Goal: Check status: Check status

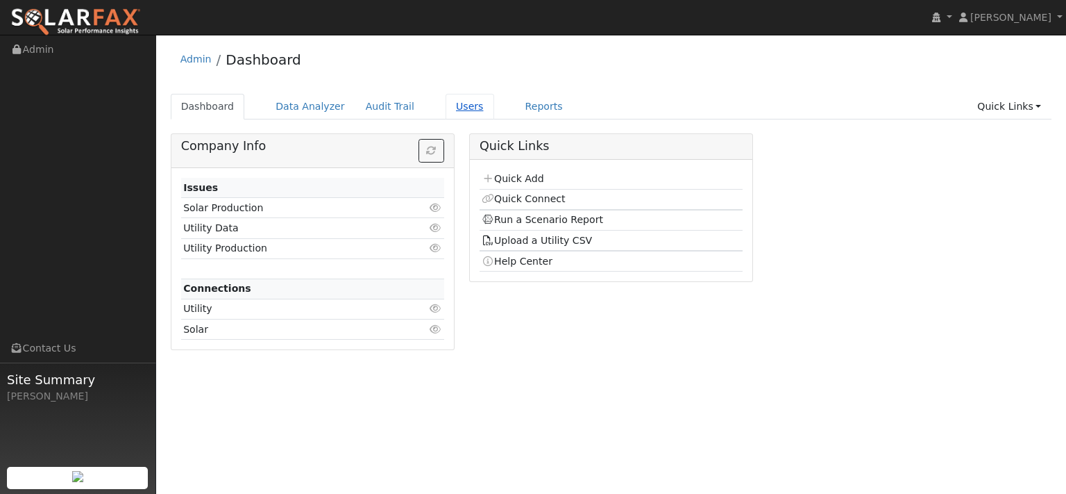
click at [494, 117] on link "Users" at bounding box center [470, 107] width 49 height 26
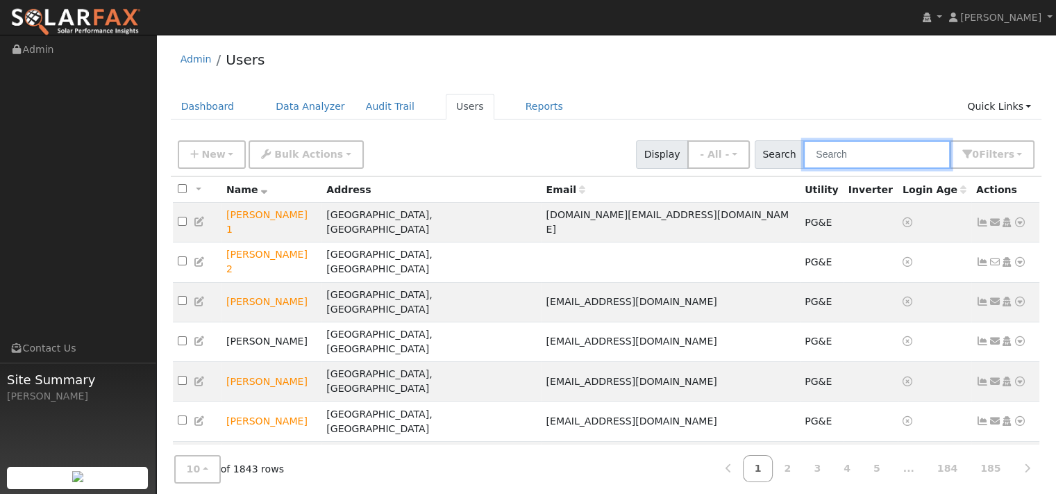
click at [838, 169] on input "text" at bounding box center [876, 154] width 147 height 28
paste input "Barbara Natali-Sherman"
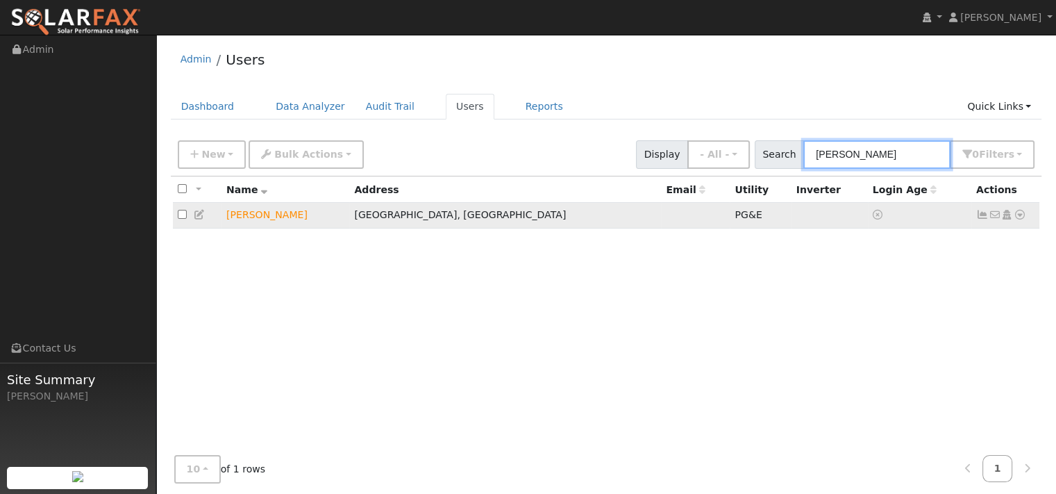
type input "[PERSON_NAME]"
click at [1014, 219] on icon at bounding box center [1019, 215] width 12 height 10
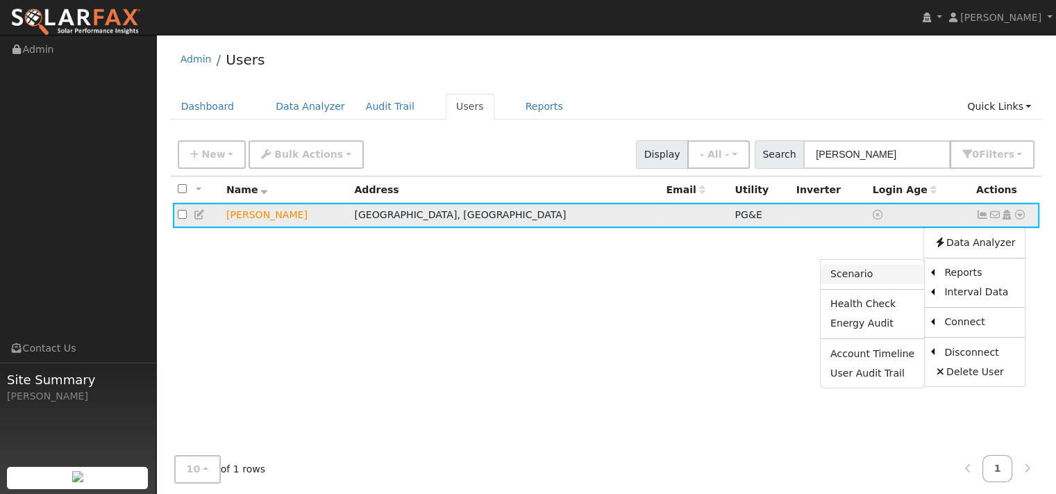
click at [824, 284] on link "Scenario" at bounding box center [871, 273] width 103 height 19
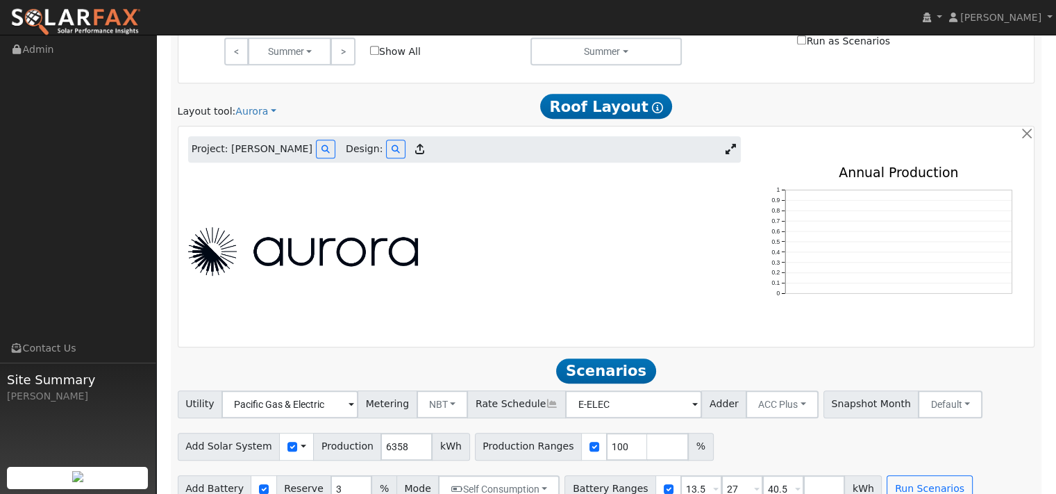
scroll to position [694, 0]
click at [382, 155] on span "Design:" at bounding box center [364, 148] width 37 height 15
click at [405, 158] on button at bounding box center [395, 148] width 19 height 19
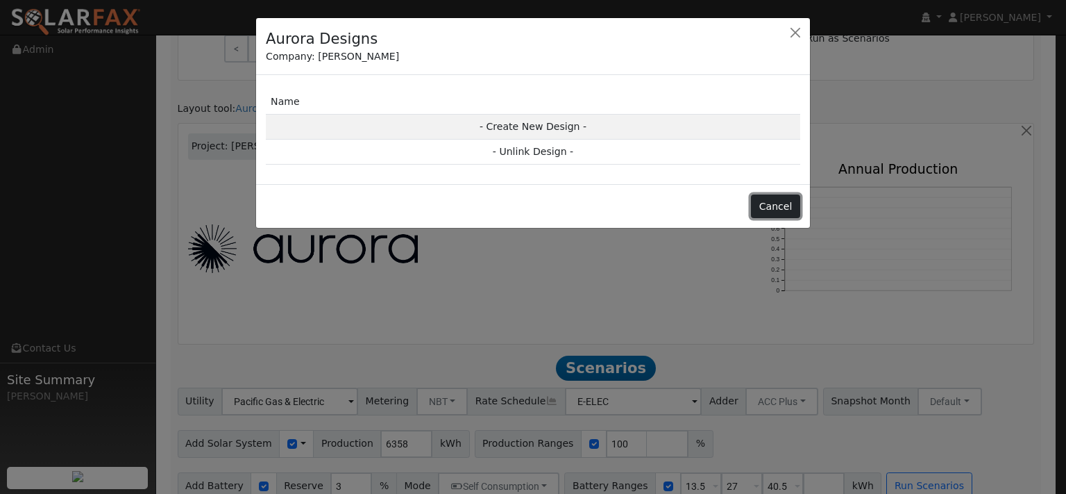
click at [782, 218] on button "Cancel" at bounding box center [775, 206] width 49 height 24
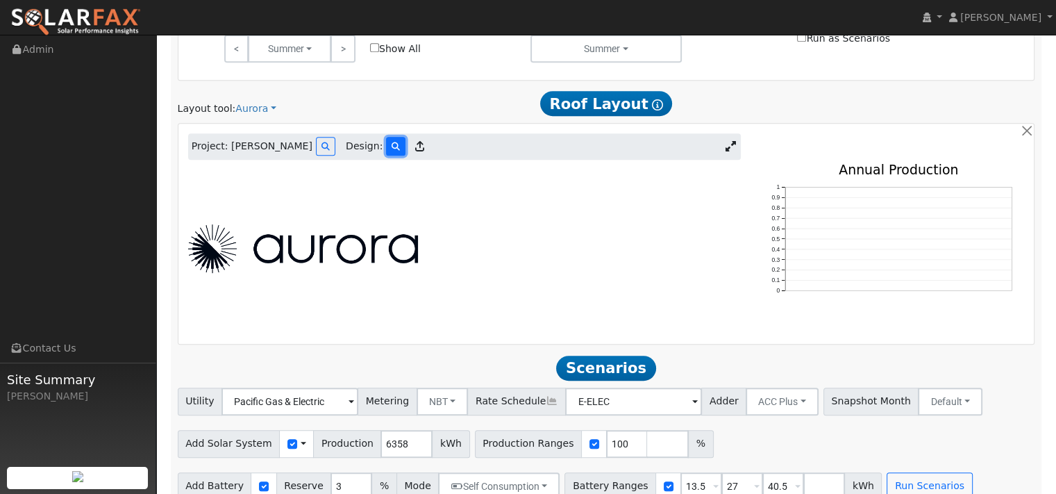
click at [405, 155] on button at bounding box center [395, 146] width 19 height 19
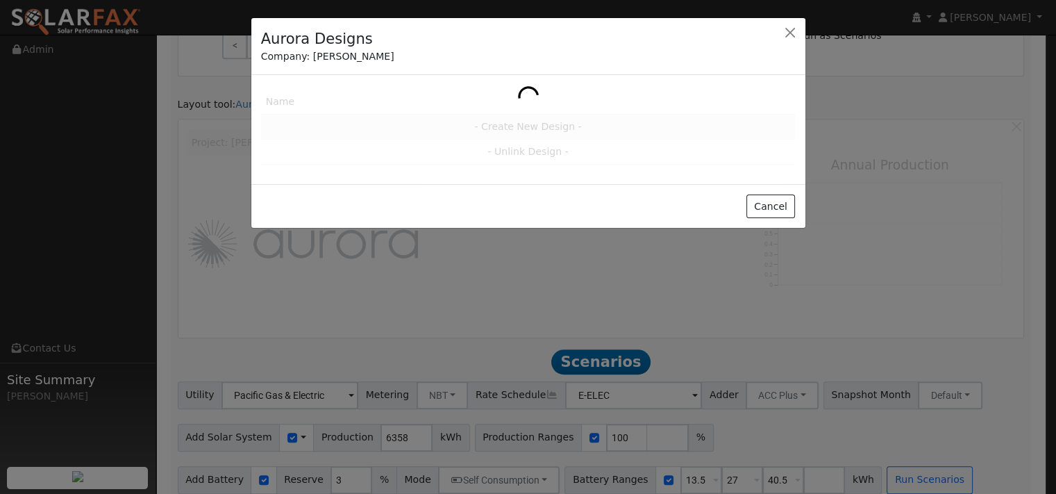
scroll to position [698, 0]
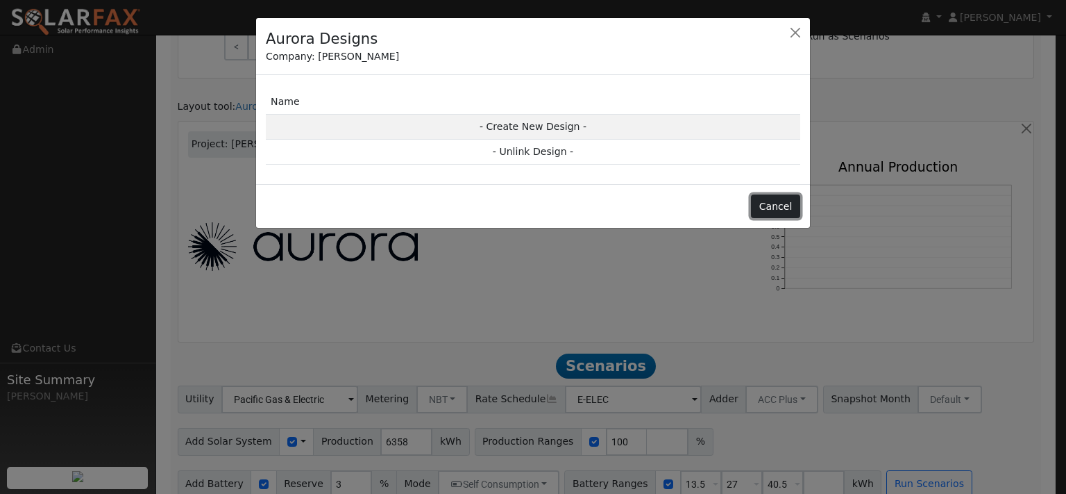
click at [769, 218] on button "Cancel" at bounding box center [775, 206] width 49 height 24
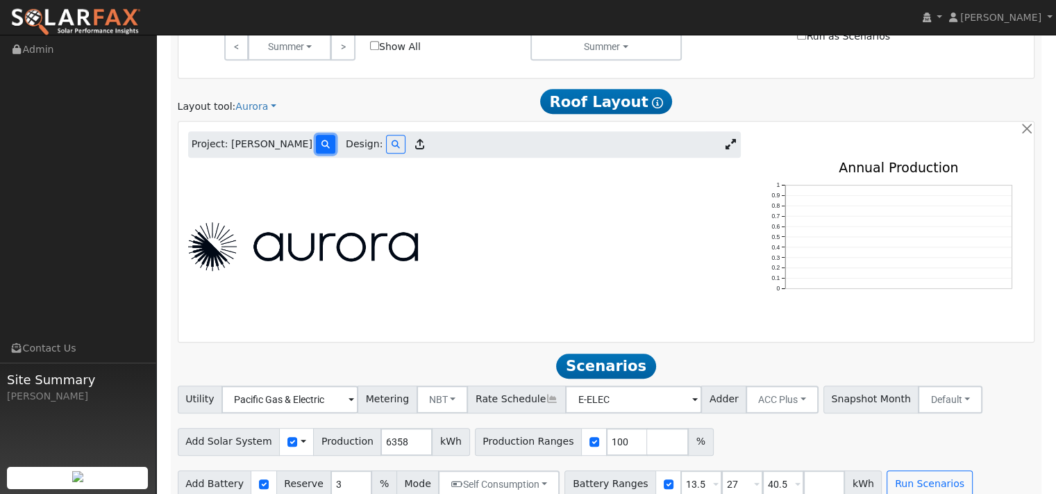
click at [335, 153] on button at bounding box center [325, 144] width 19 height 19
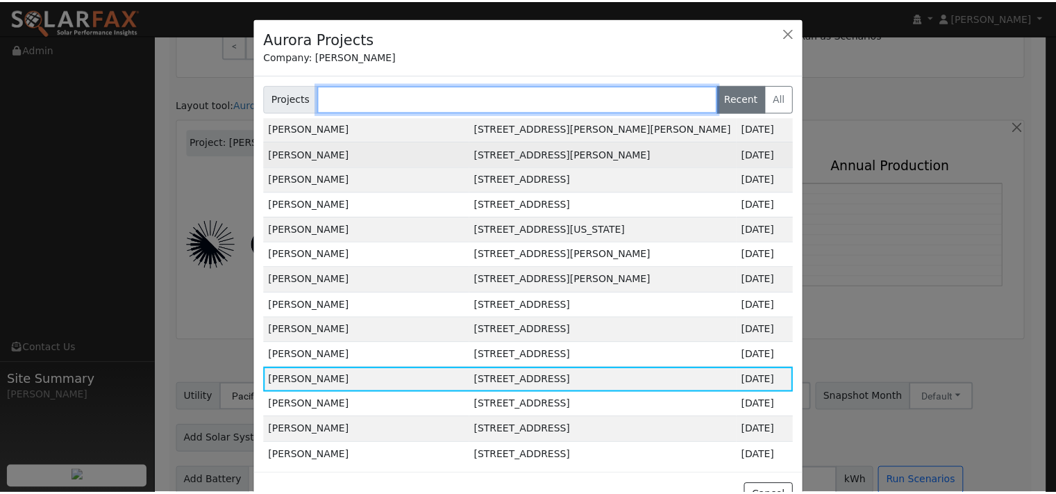
scroll to position [208, 0]
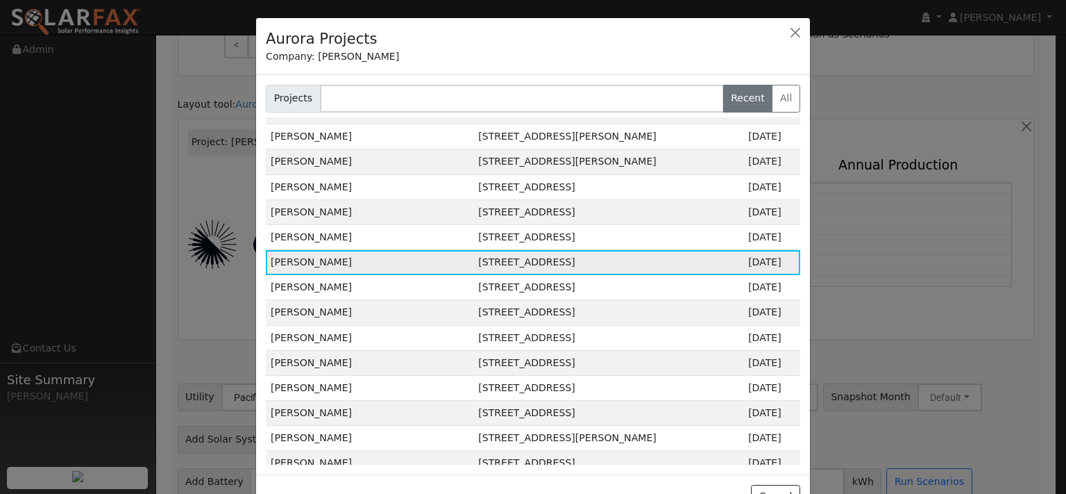
click at [382, 275] on td "Barbara Natali-Sherman" at bounding box center [370, 262] width 208 height 25
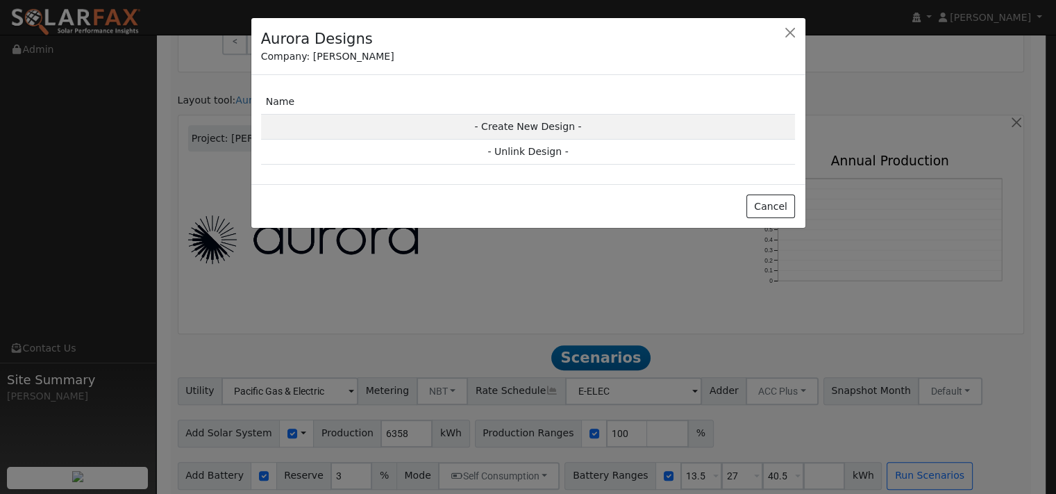
scroll to position [702, 0]
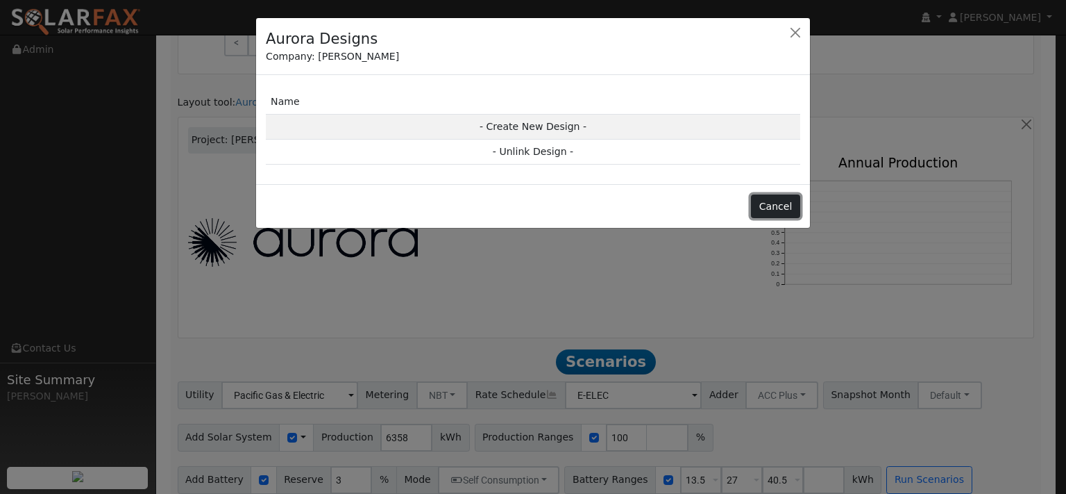
click at [755, 218] on button "Cancel" at bounding box center [775, 206] width 49 height 24
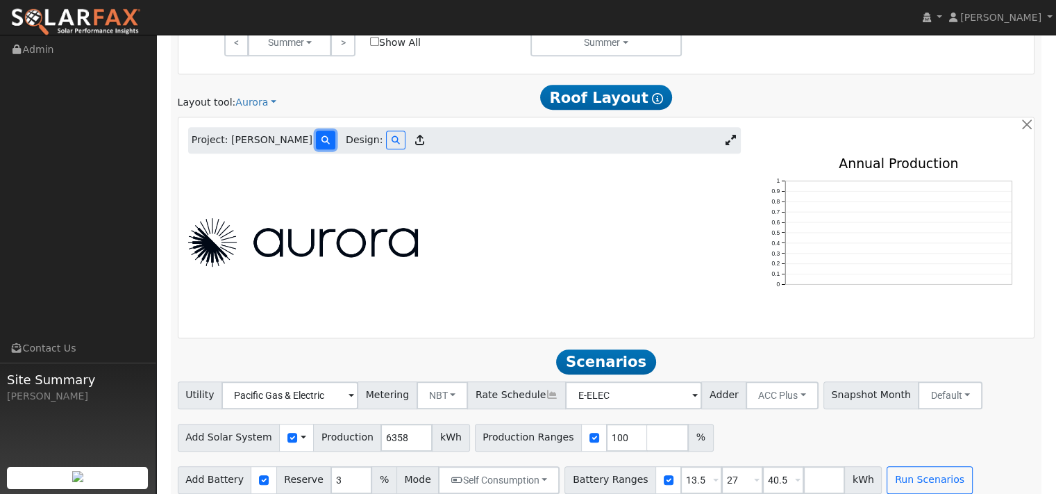
click at [335, 149] on button at bounding box center [325, 139] width 19 height 19
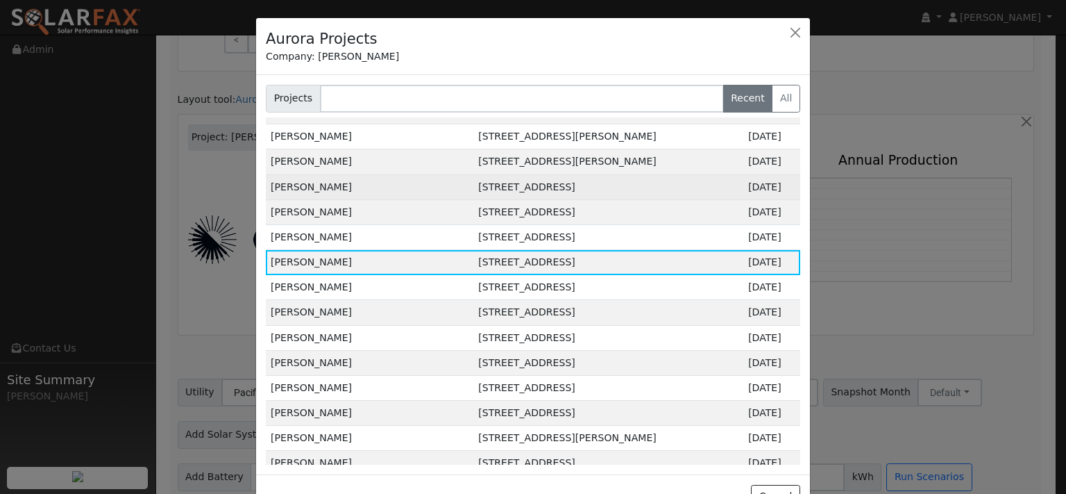
click at [317, 199] on td "Jenn De Leon" at bounding box center [370, 186] width 208 height 25
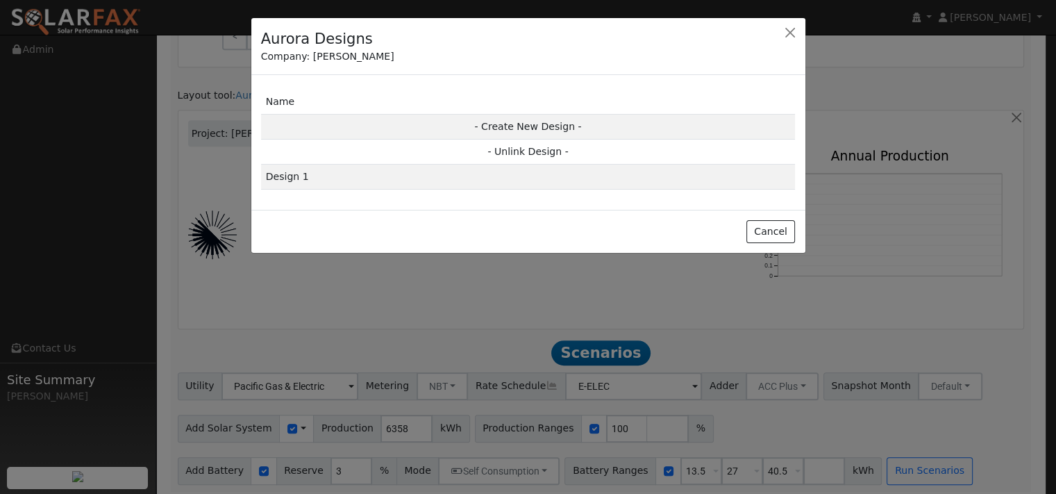
scroll to position [707, 0]
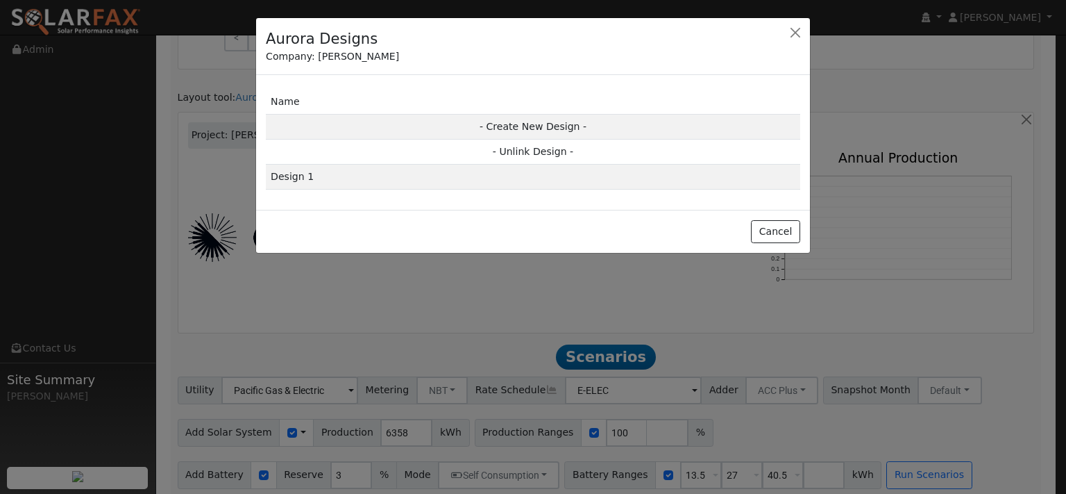
click at [267, 200] on div "Name - Create New Design - - Unlink Design - Design 1" at bounding box center [533, 145] width 549 height 110
click at [294, 189] on td "Design 1" at bounding box center [533, 177] width 534 height 25
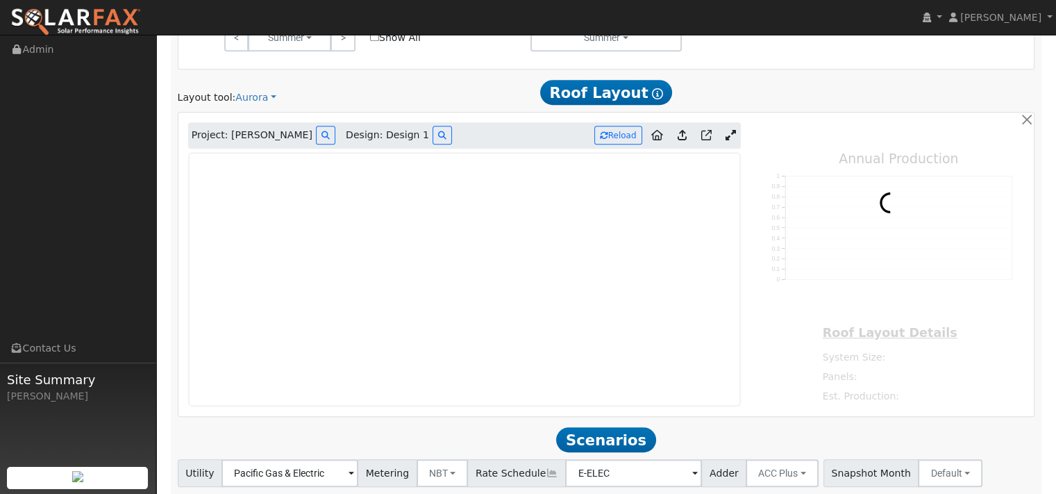
type input "0"
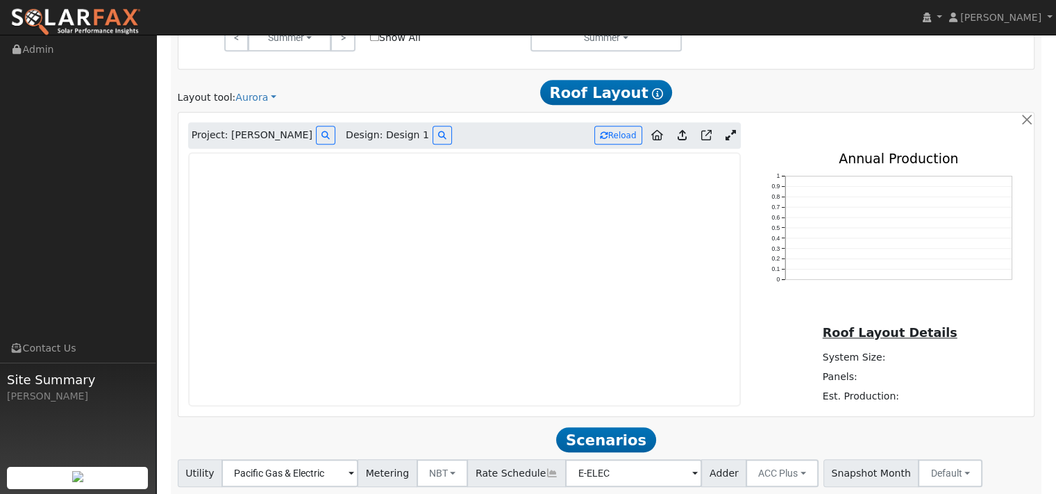
click at [725, 140] on icon at bounding box center [730, 135] width 10 height 10
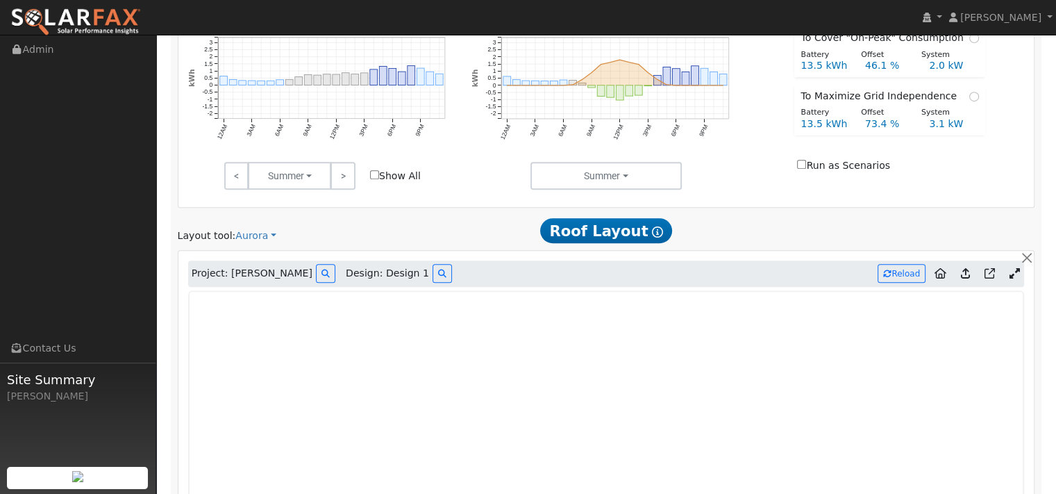
scroll to position [639, 0]
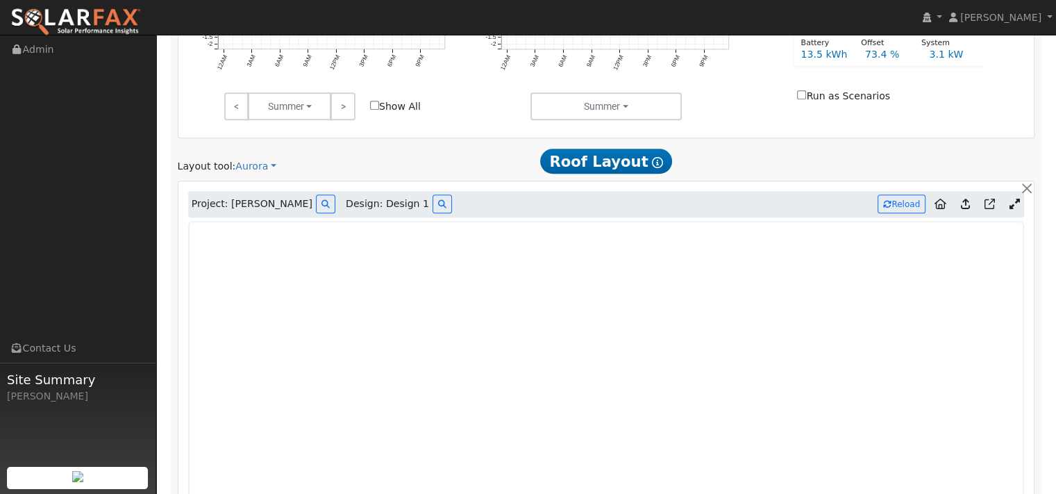
click at [961, 209] on icon at bounding box center [965, 204] width 9 height 10
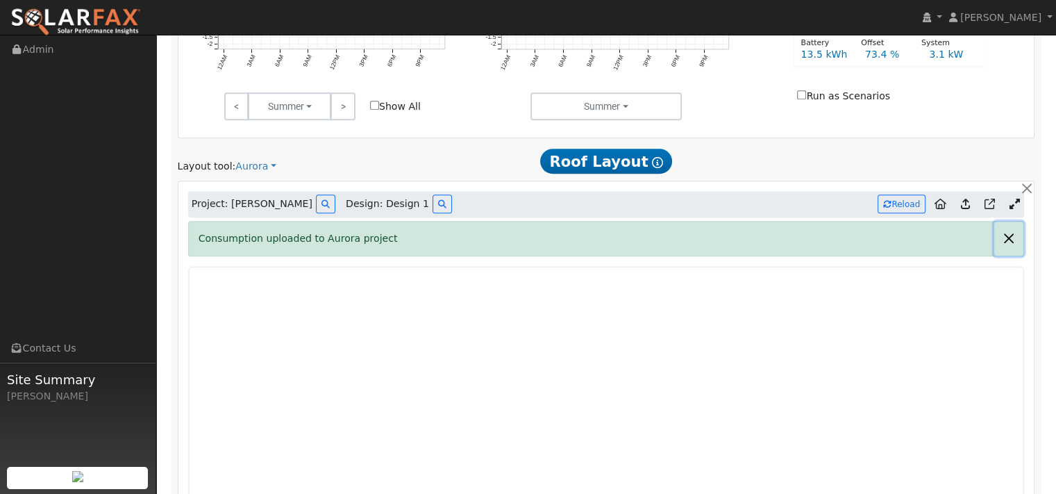
click at [1002, 255] on button "button" at bounding box center [1008, 238] width 29 height 34
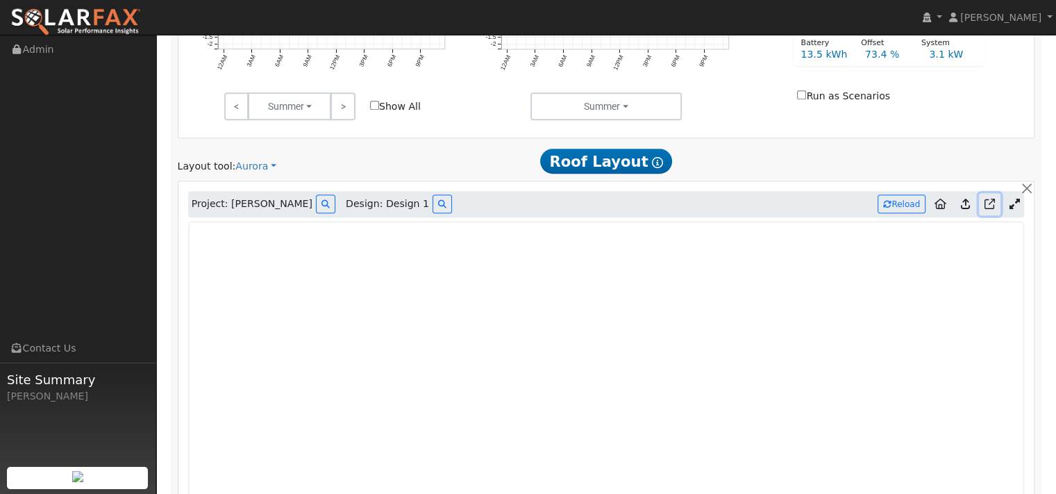
click at [984, 209] on icon at bounding box center [989, 204] width 10 height 10
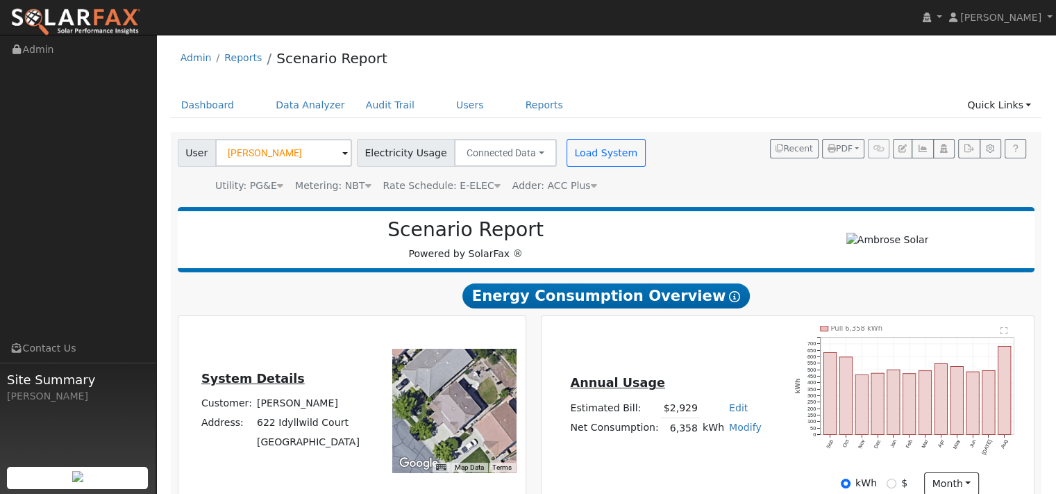
scroll to position [0, 0]
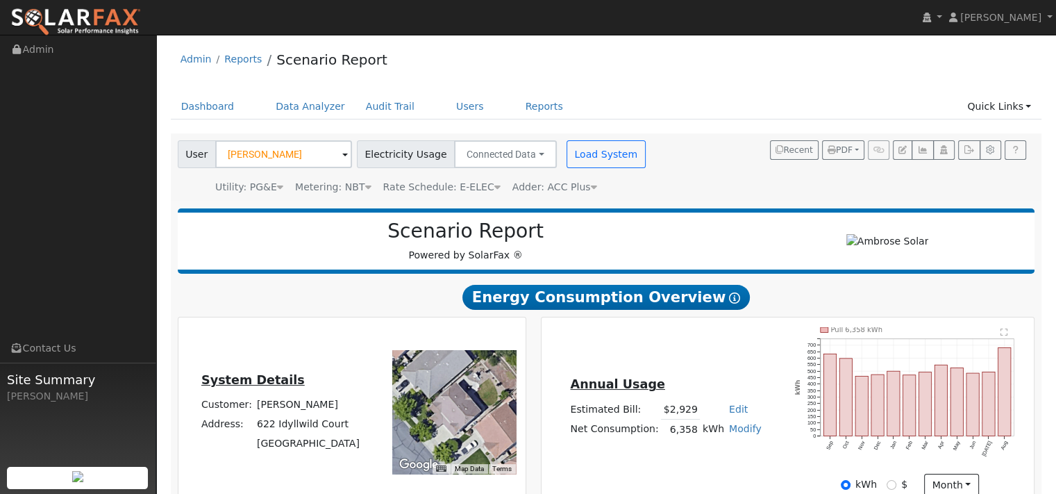
click at [348, 163] on span at bounding box center [345, 155] width 6 height 16
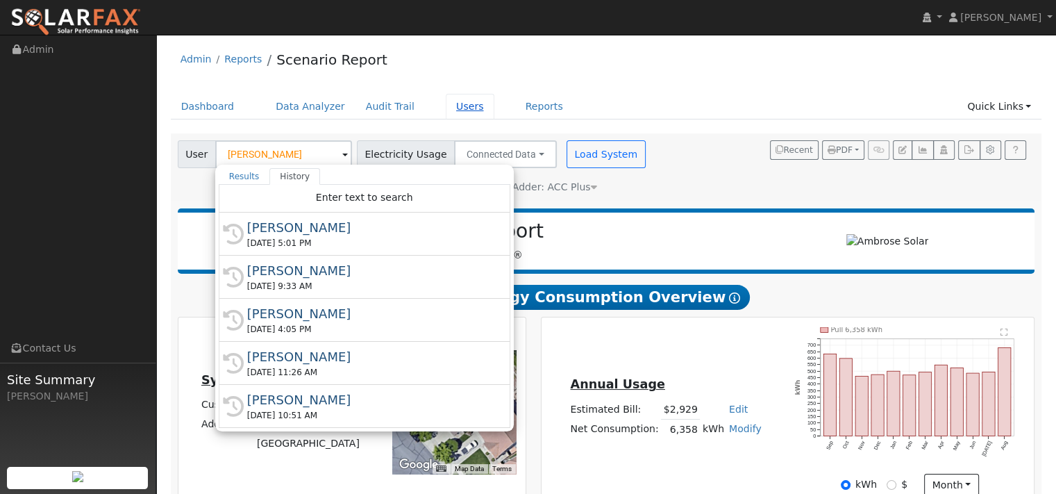
click at [494, 119] on link "Users" at bounding box center [470, 107] width 49 height 26
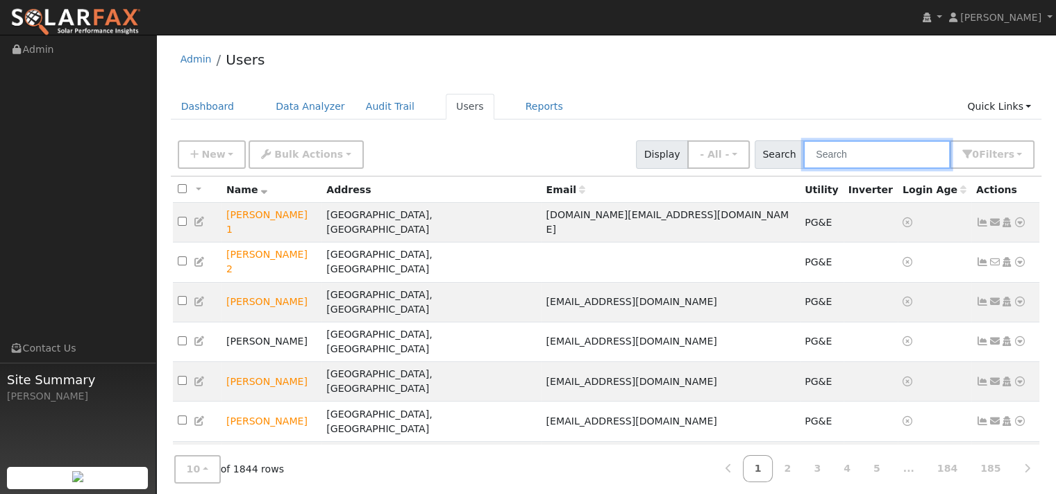
click at [803, 158] on input "text" at bounding box center [876, 154] width 147 height 28
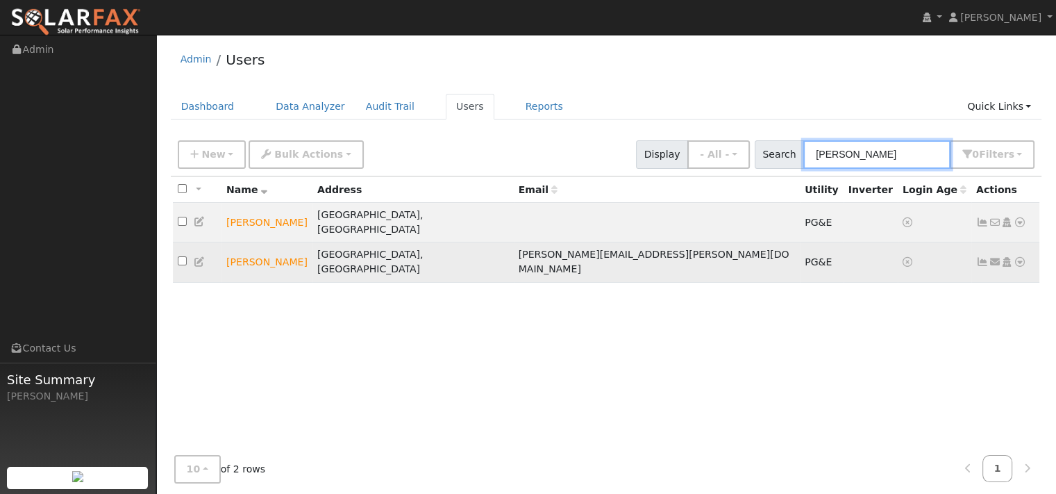
type input "osbun"
click at [1013, 267] on icon at bounding box center [1019, 262] width 12 height 10
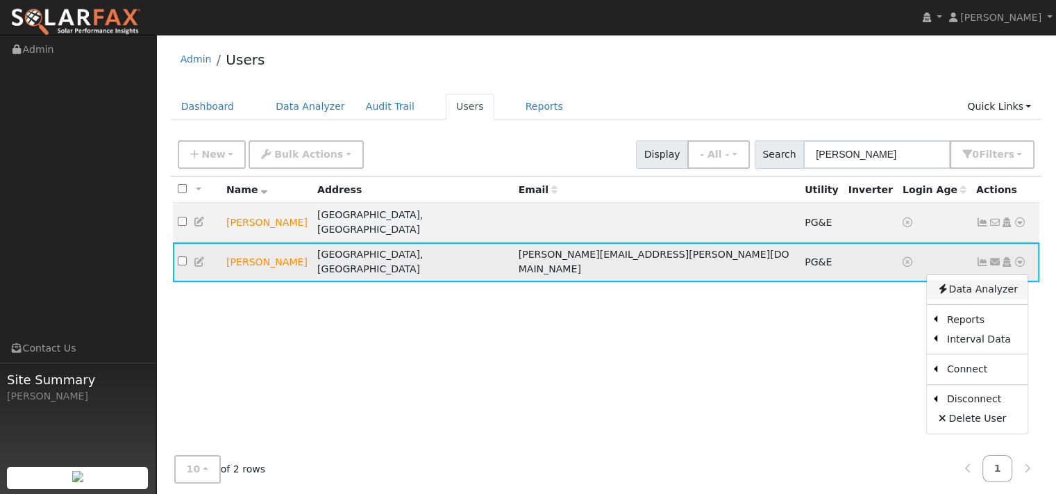
click at [988, 299] on link "Data Analyzer" at bounding box center [977, 289] width 101 height 19
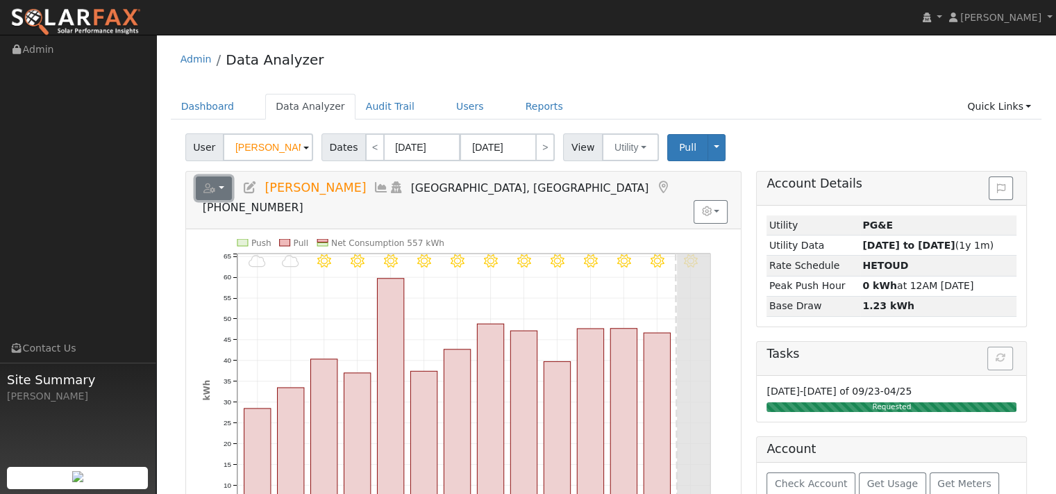
click at [233, 200] on button "button" at bounding box center [214, 188] width 37 height 24
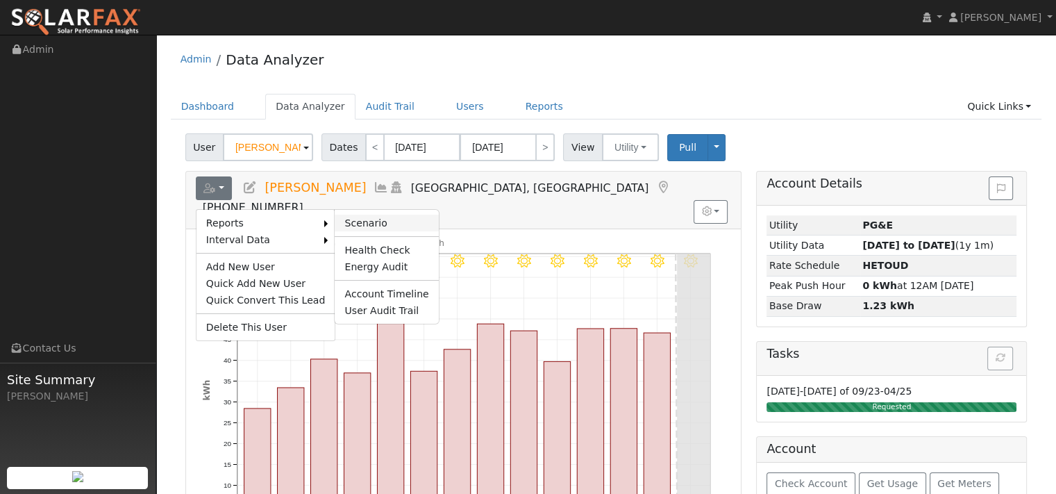
click at [385, 231] on link "Scenario" at bounding box center [386, 222] width 103 height 17
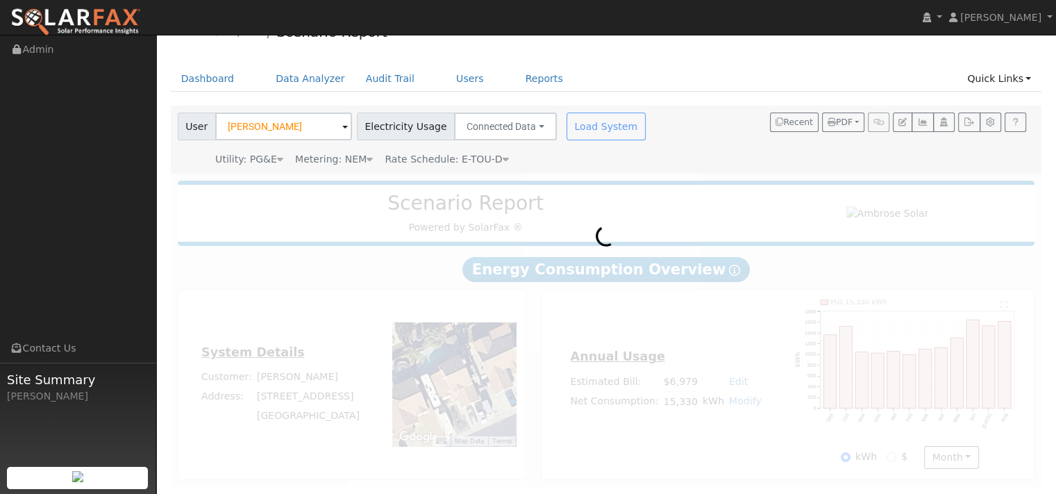
scroll to position [97, 0]
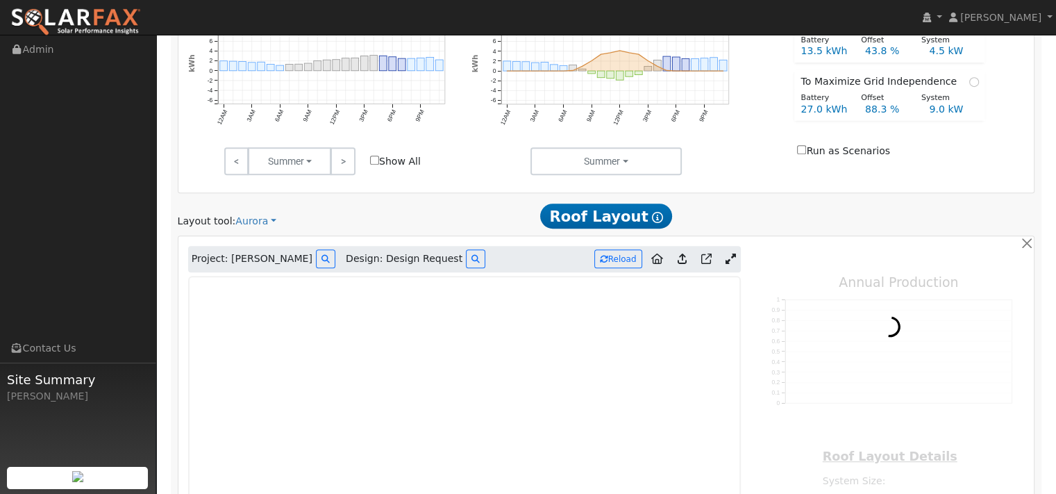
type input "25065"
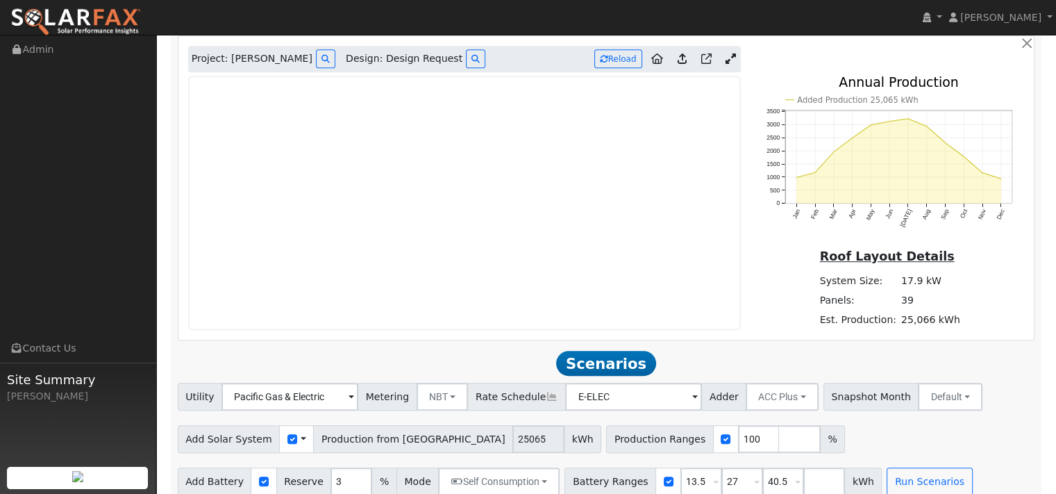
scroll to position [791, 0]
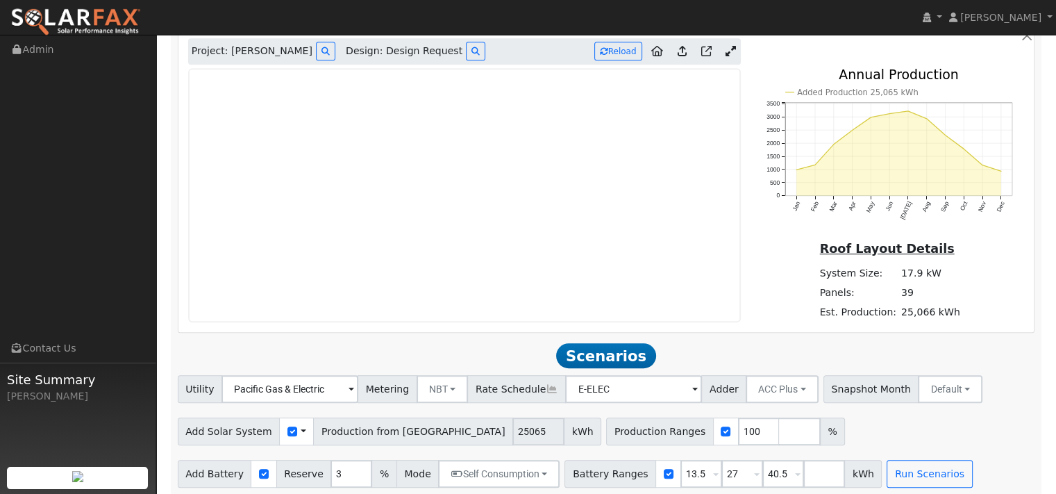
click at [677, 56] on icon at bounding box center [681, 51] width 9 height 10
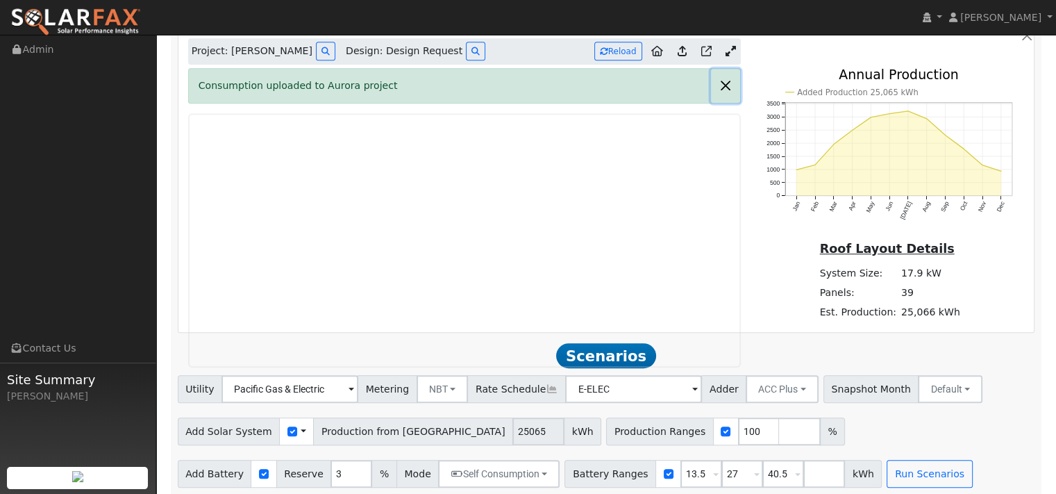
click at [720, 103] on button "button" at bounding box center [725, 86] width 29 height 34
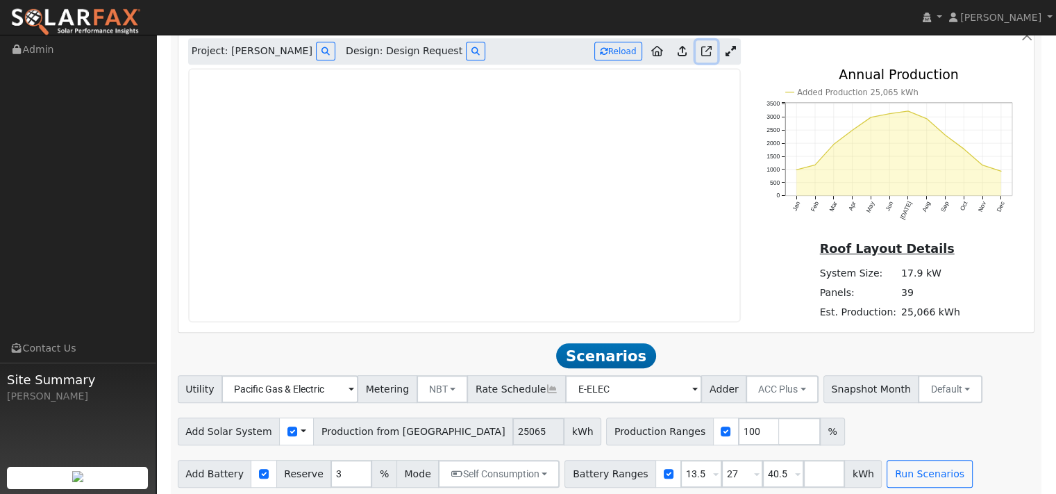
click at [702, 56] on icon at bounding box center [706, 51] width 10 height 10
click at [725, 56] on icon at bounding box center [730, 51] width 10 height 10
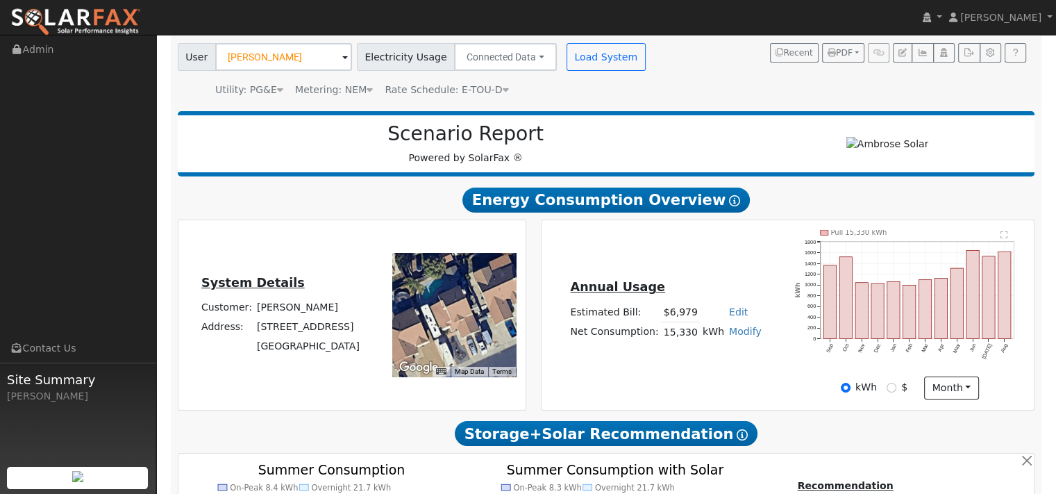
scroll to position [0, 0]
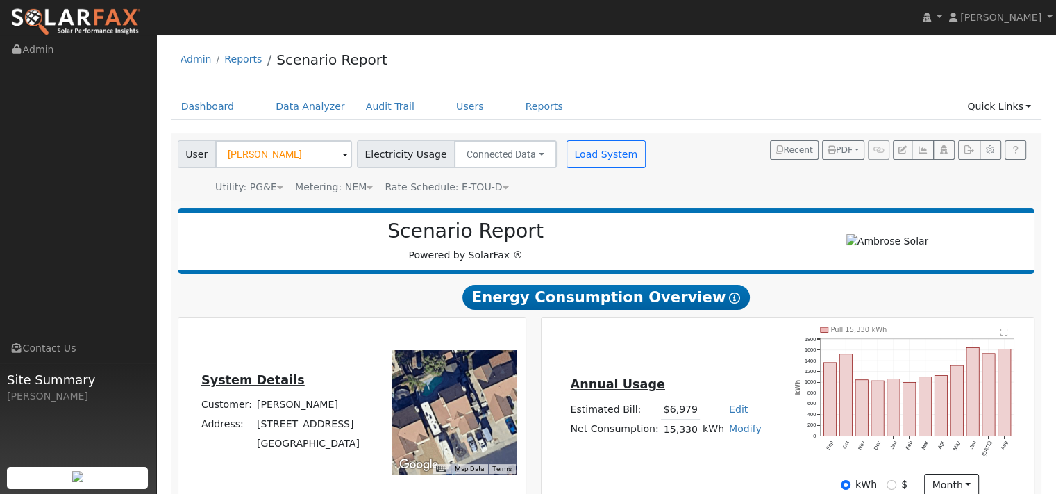
click at [62, 19] on img at bounding box center [75, 22] width 130 height 29
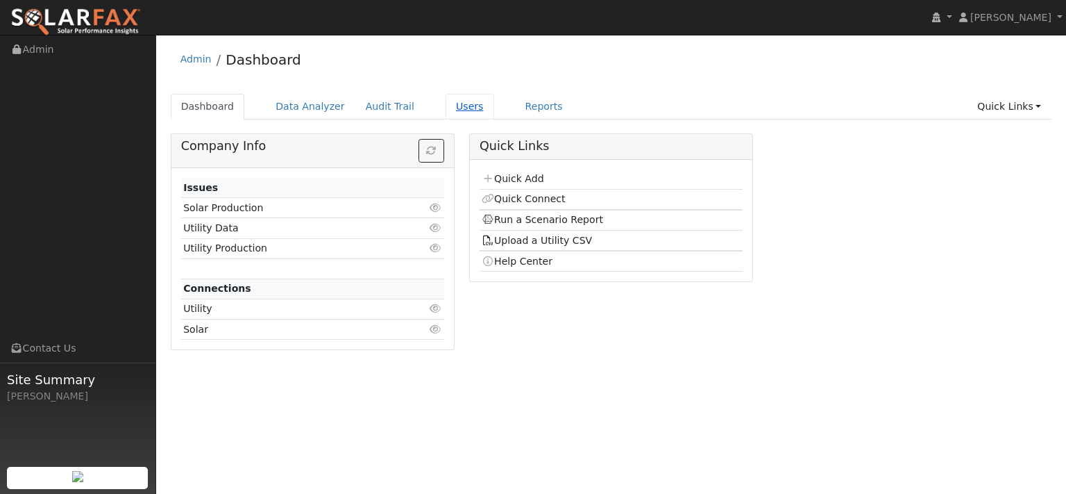
click at [491, 110] on link "Users" at bounding box center [470, 107] width 49 height 26
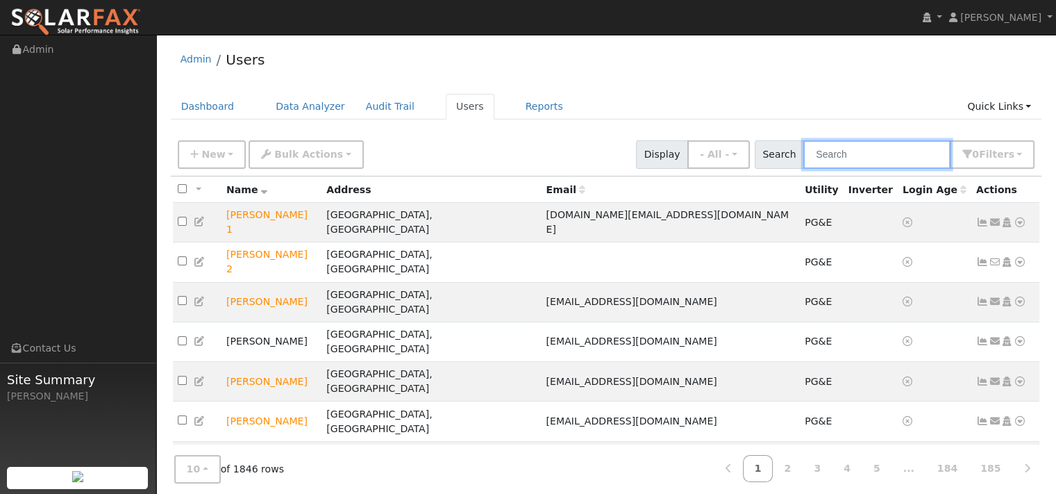
click at [803, 169] on input "text" at bounding box center [876, 154] width 147 height 28
paste input "[PERSON_NAME]"
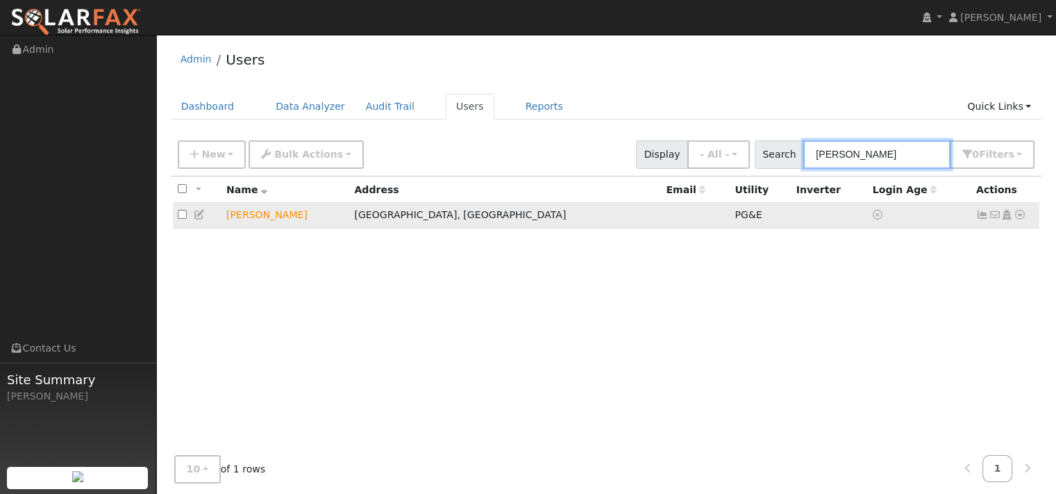
type input "[PERSON_NAME]"
click at [1013, 219] on icon at bounding box center [1019, 215] width 12 height 10
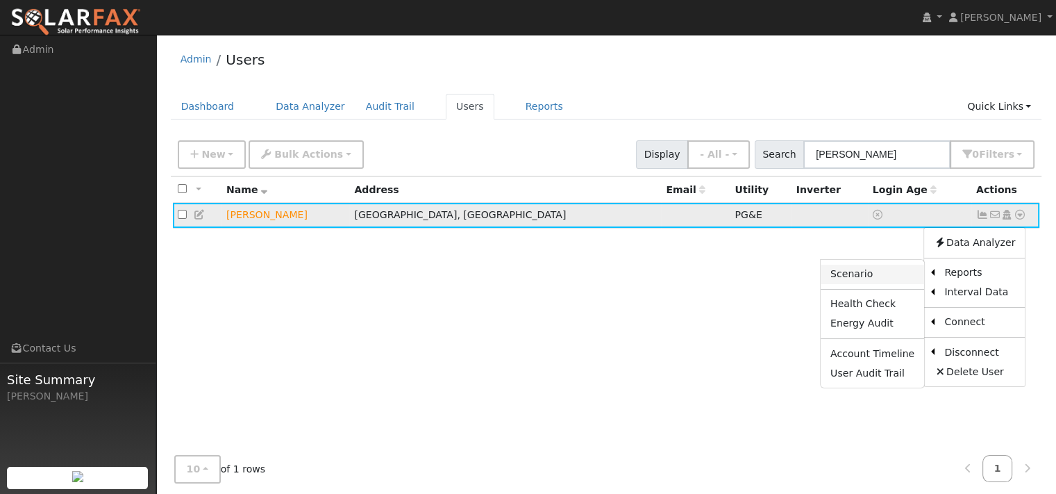
click at [841, 284] on link "Scenario" at bounding box center [871, 273] width 103 height 19
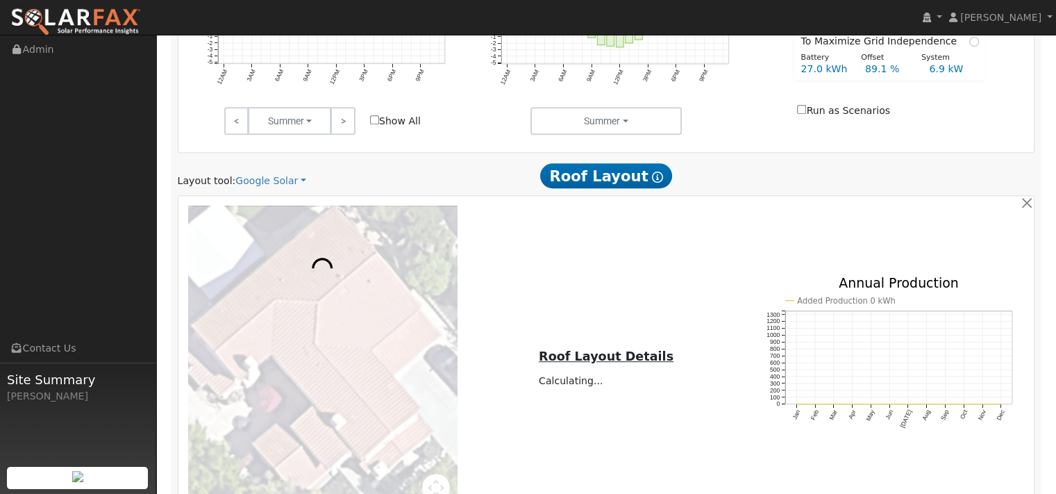
scroll to position [625, 0]
click at [301, 187] on link "Google Solar" at bounding box center [270, 180] width 71 height 15
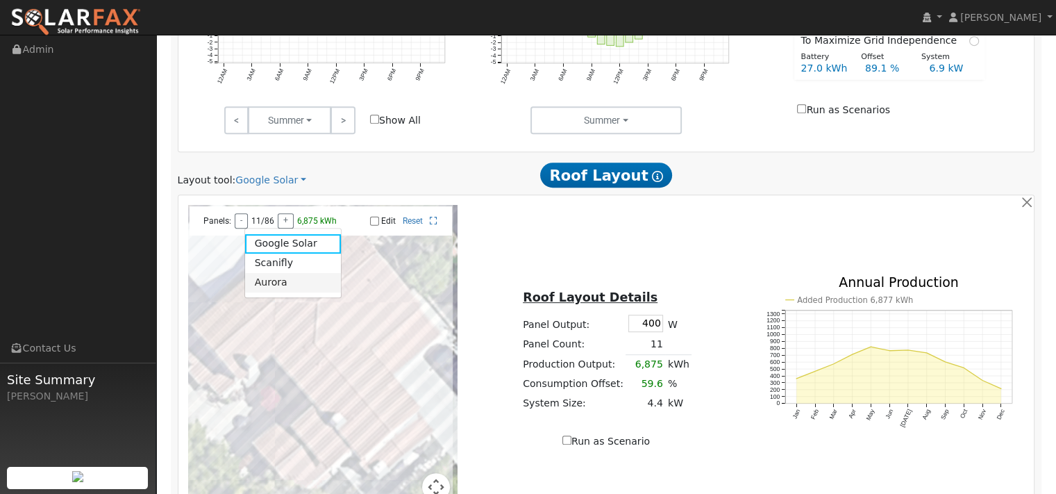
click at [272, 292] on link "Aurora" at bounding box center [293, 282] width 96 height 19
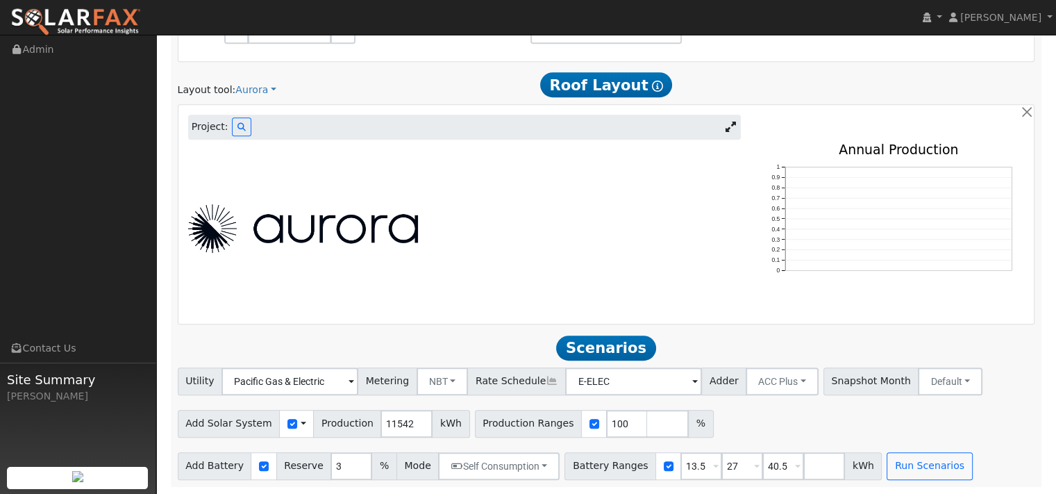
scroll to position [764, 0]
click at [246, 131] on icon at bounding box center [241, 127] width 8 height 8
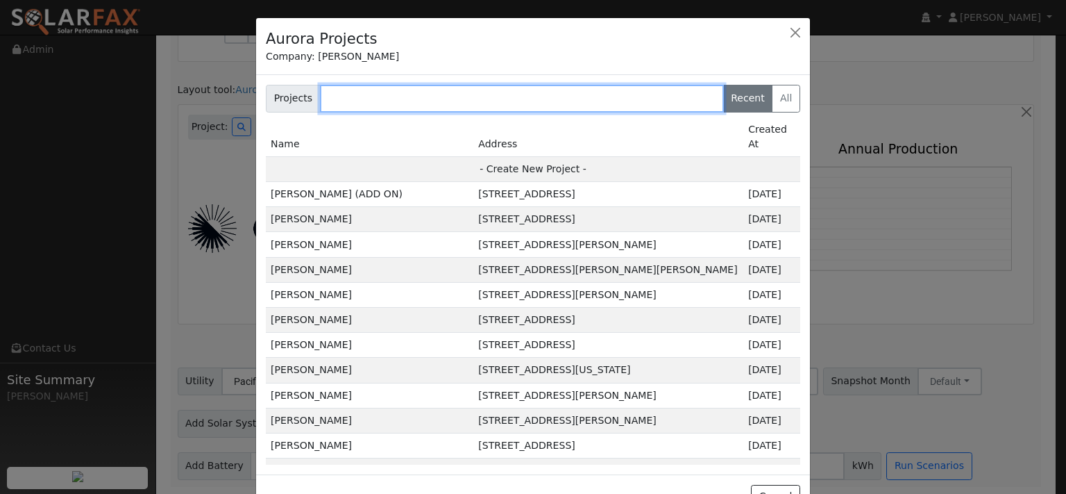
paste input "Laura Fowler"
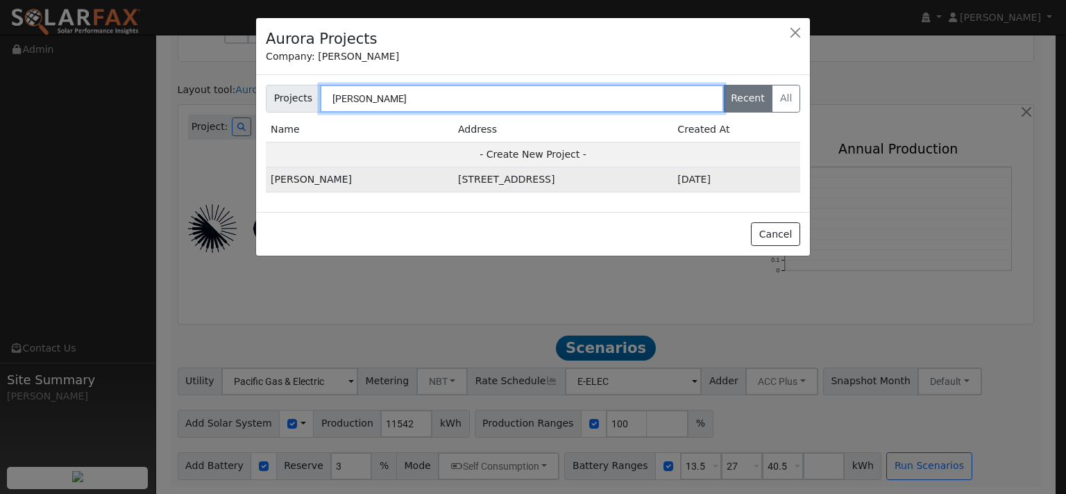
type input "Laura Fowler"
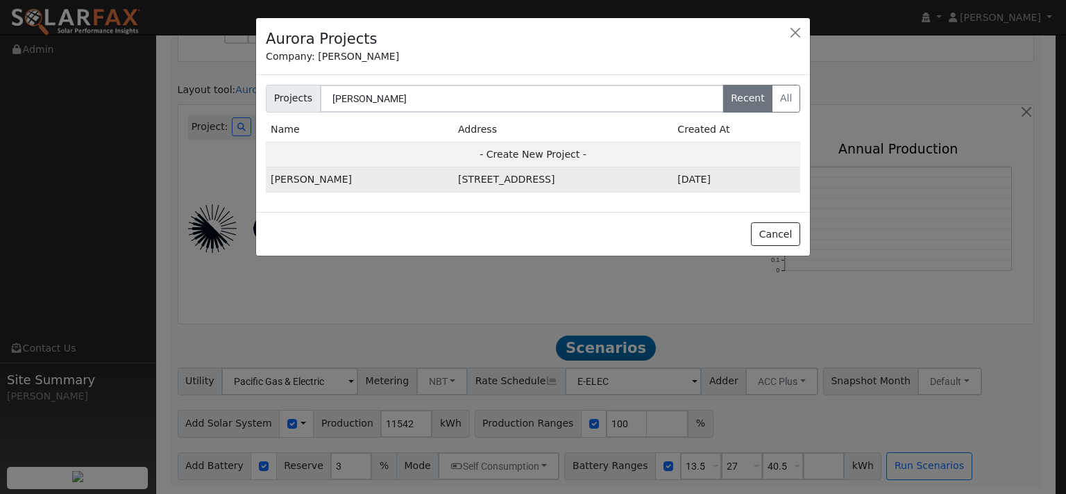
click at [453, 192] on td "3042 Pebble Beach Cir, Fairfield, CA 94534, USA" at bounding box center [562, 179] width 219 height 25
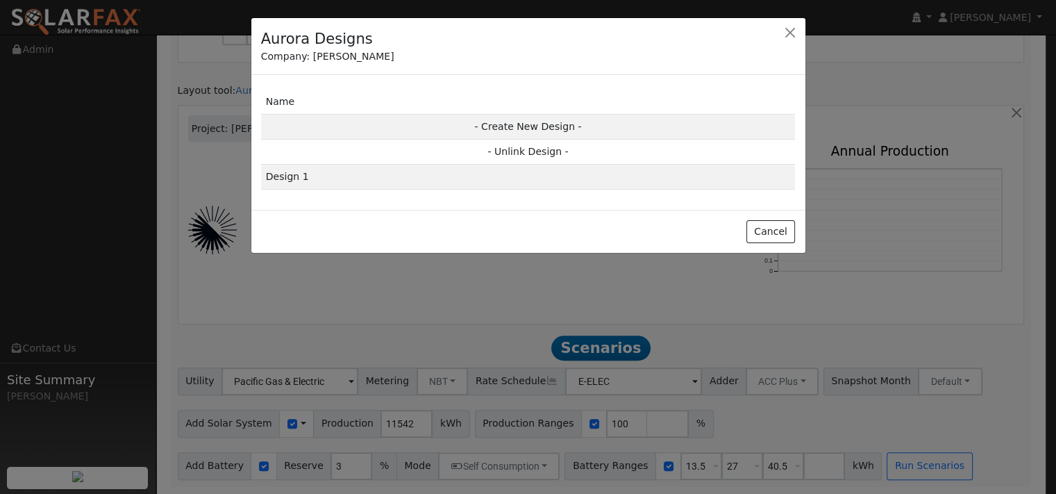
scroll to position [768, 0]
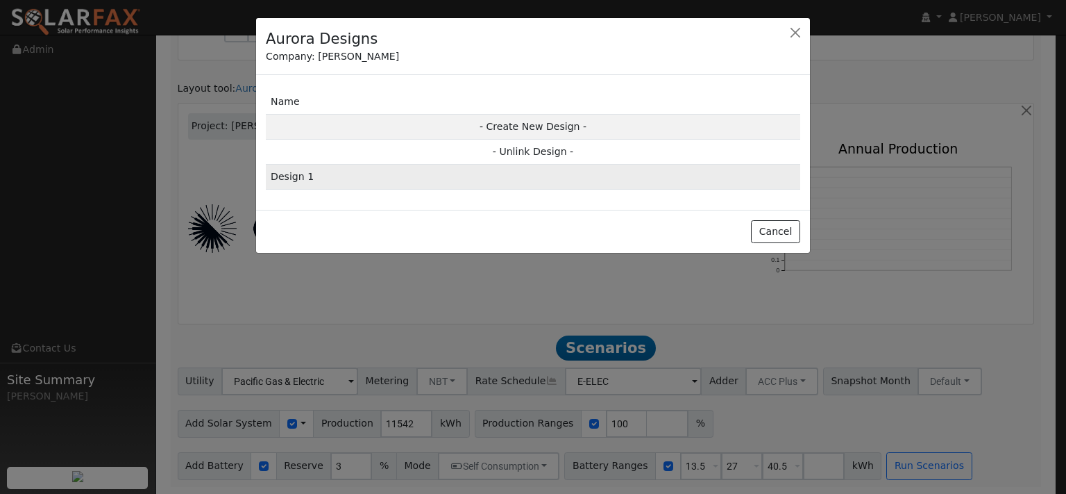
click at [305, 189] on td "Design 1" at bounding box center [533, 177] width 534 height 25
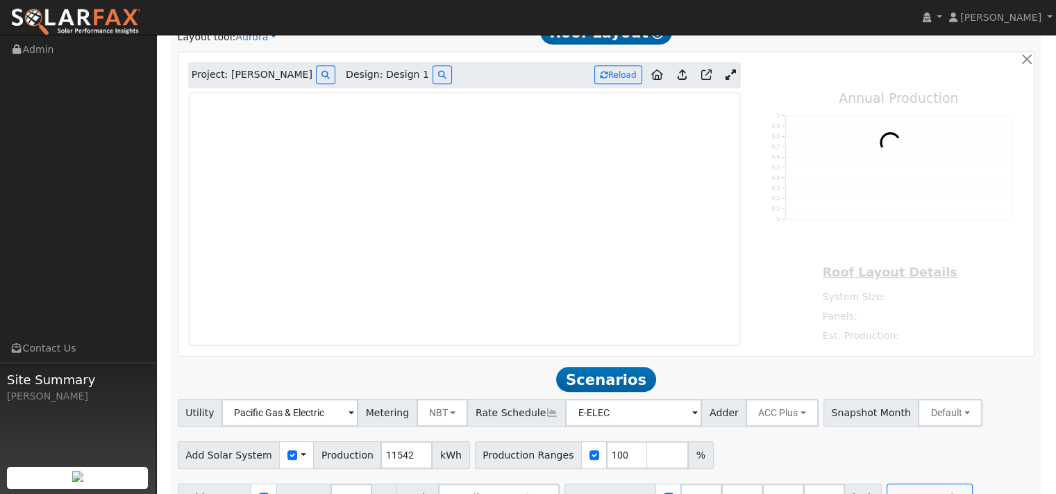
type input "0"
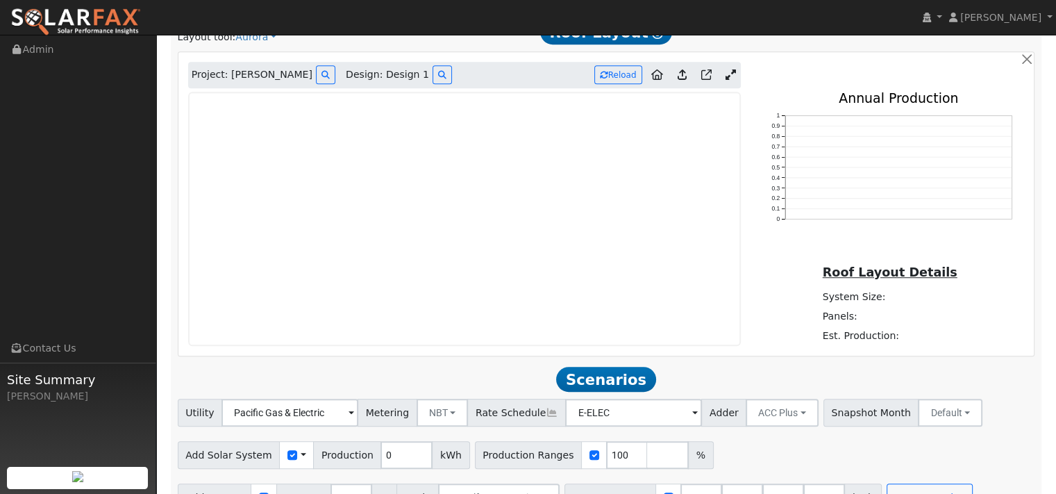
click at [672, 86] on link at bounding box center [682, 75] width 20 height 22
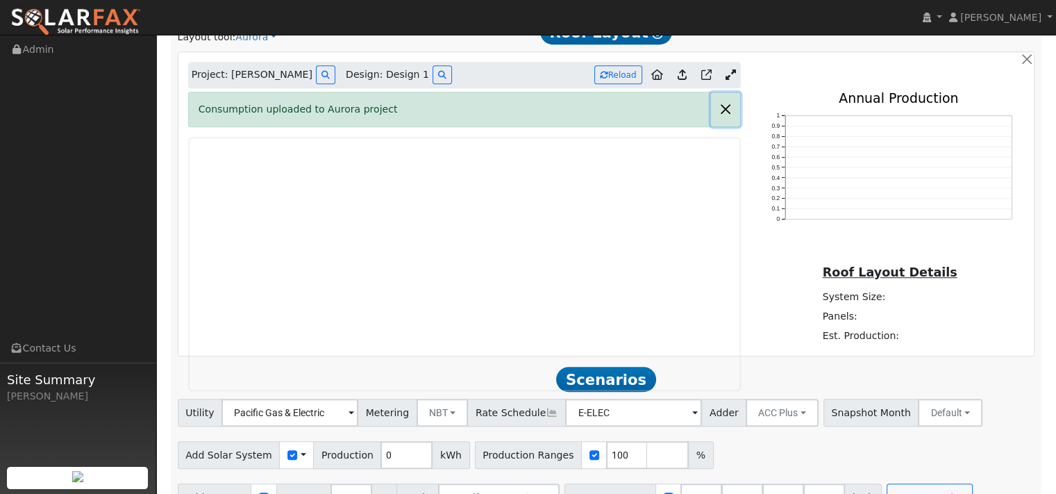
click at [715, 126] on button "button" at bounding box center [725, 109] width 29 height 34
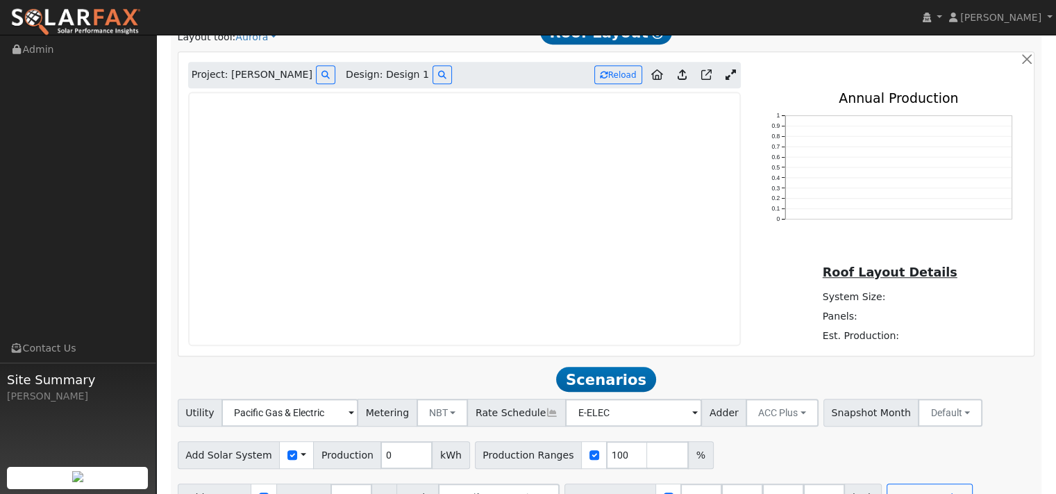
click at [725, 80] on icon at bounding box center [730, 74] width 10 height 10
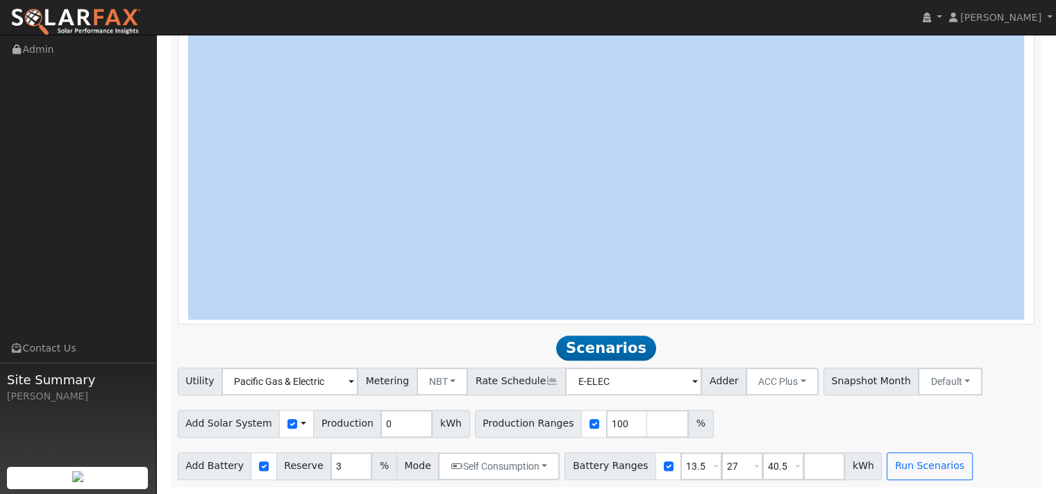
drag, startPoint x: 707, startPoint y: 184, endPoint x: 590, endPoint y: 353, distance: 205.1
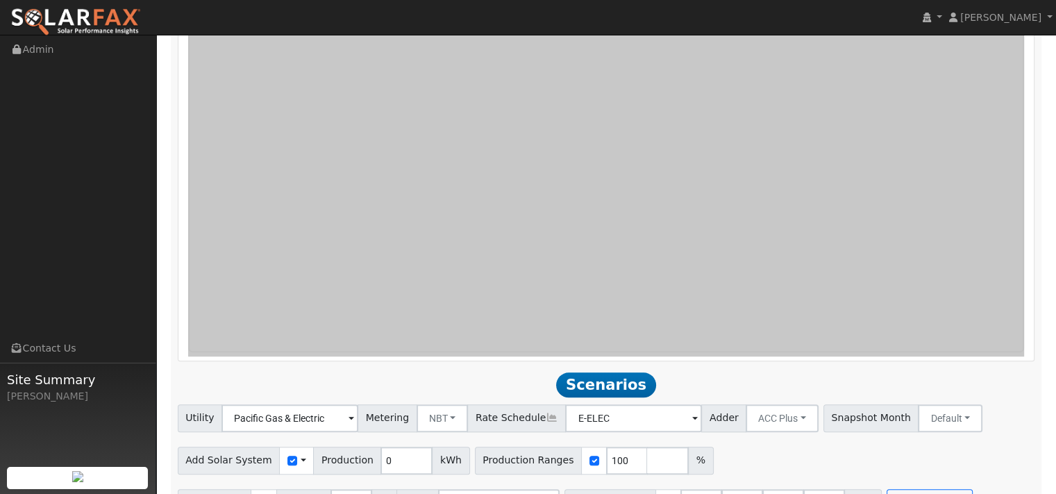
scroll to position [836, 0]
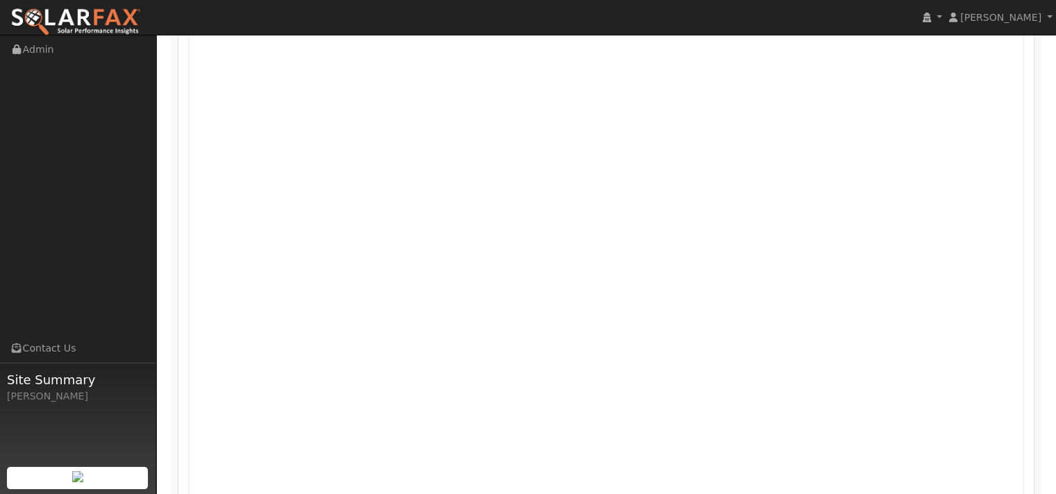
click at [716, 20] on div "Project: Laura Fowler Design: Design 1 Reload" at bounding box center [606, 7] width 836 height 26
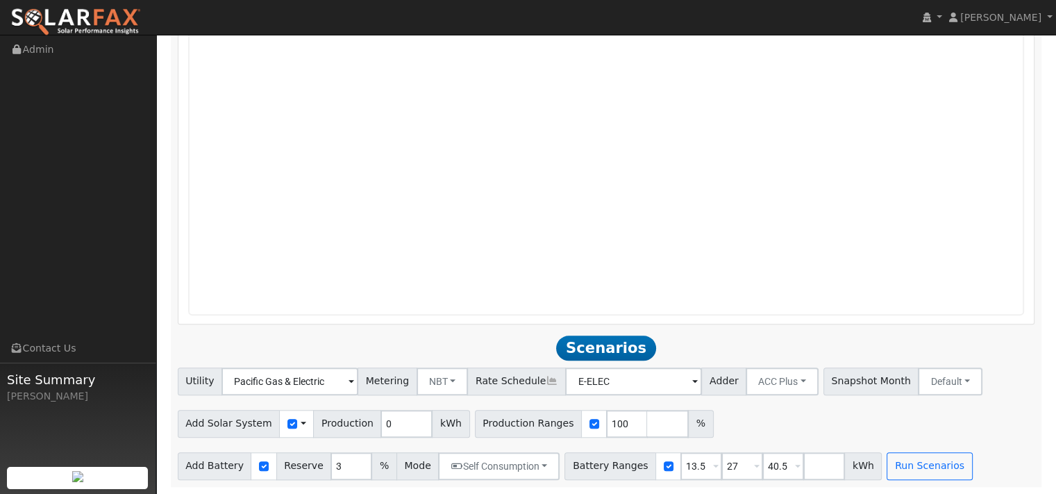
drag, startPoint x: 715, startPoint y: 115, endPoint x: 599, endPoint y: 344, distance: 256.7
click at [599, 362] on div "Utility Pacific Gas & Electric Metering NBT NEM NBT Rate Schedule E-ELEC Adder …" at bounding box center [606, 378] width 862 height 33
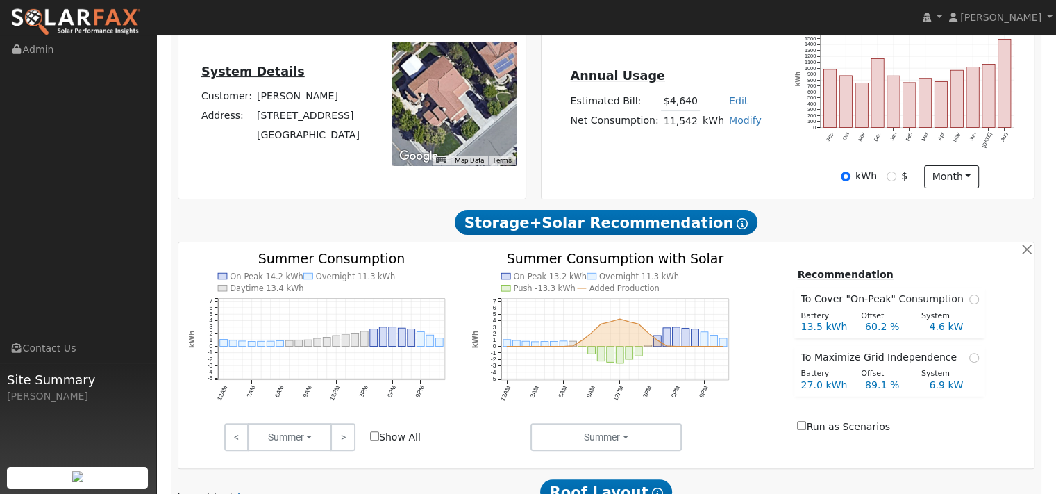
scroll to position [139, 0]
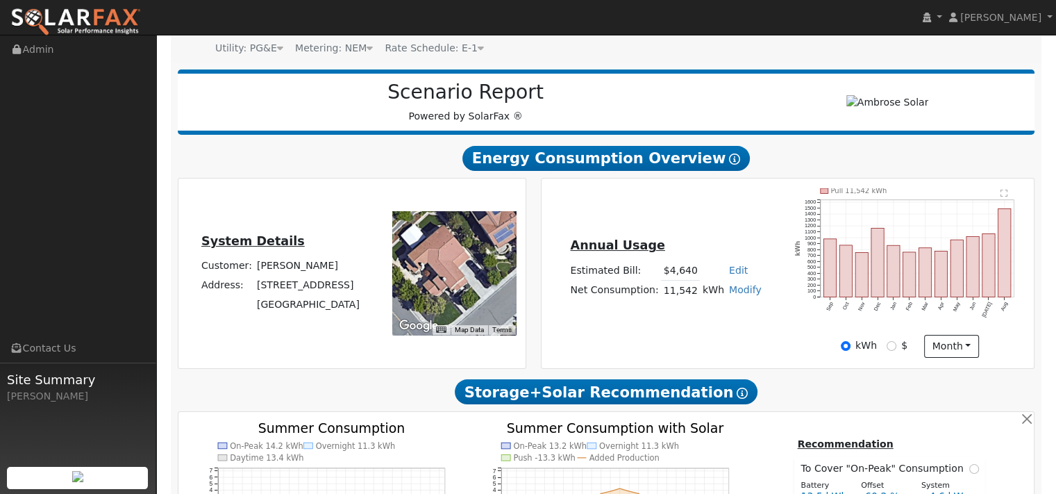
click at [85, 13] on img at bounding box center [75, 22] width 130 height 29
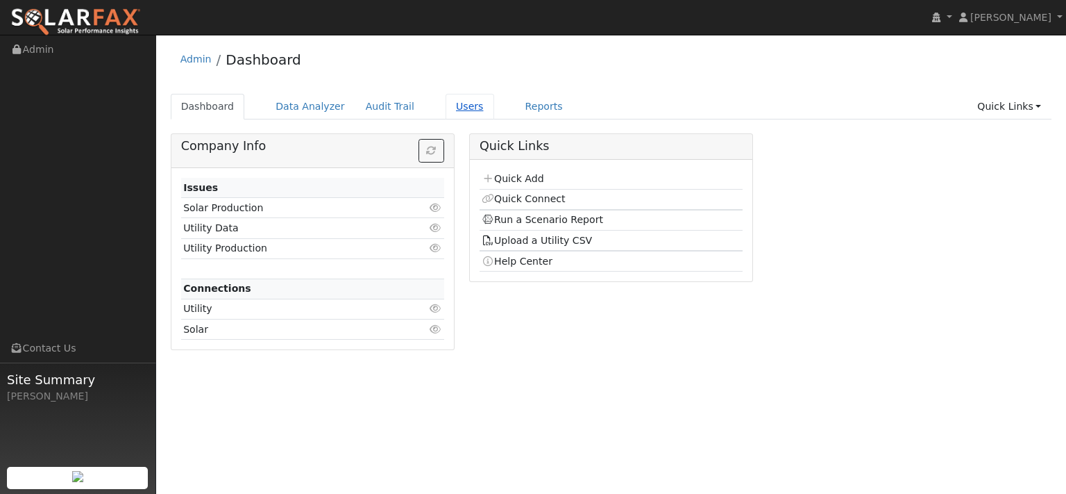
click at [494, 116] on link "Users" at bounding box center [470, 107] width 49 height 26
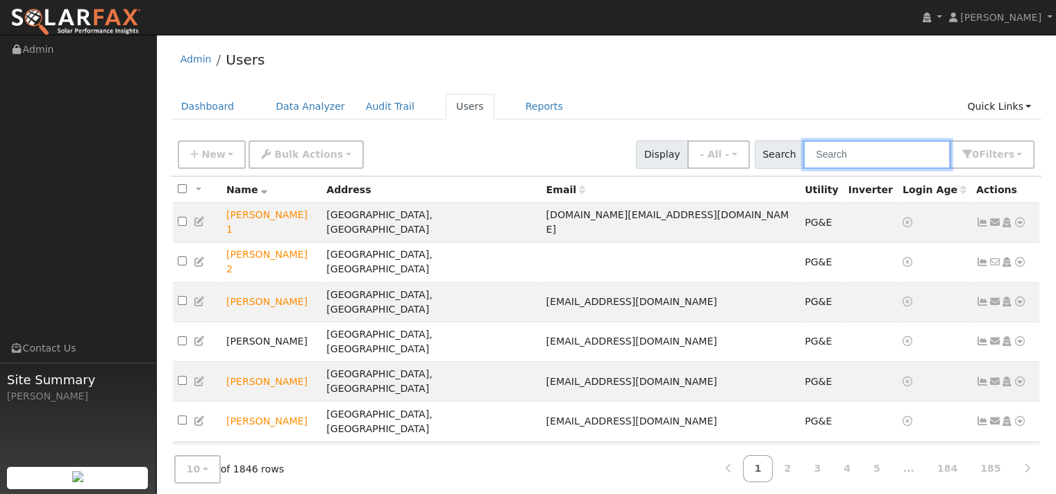
click at [838, 160] on input "text" at bounding box center [876, 154] width 147 height 28
paste input "[PERSON_NAME]"
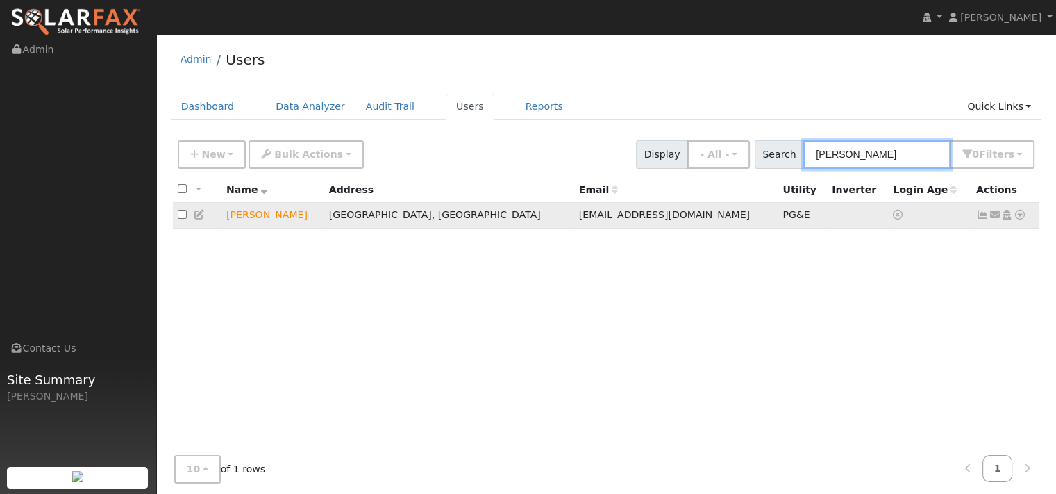
type input "[PERSON_NAME]"
click at [1013, 219] on icon at bounding box center [1019, 215] width 12 height 10
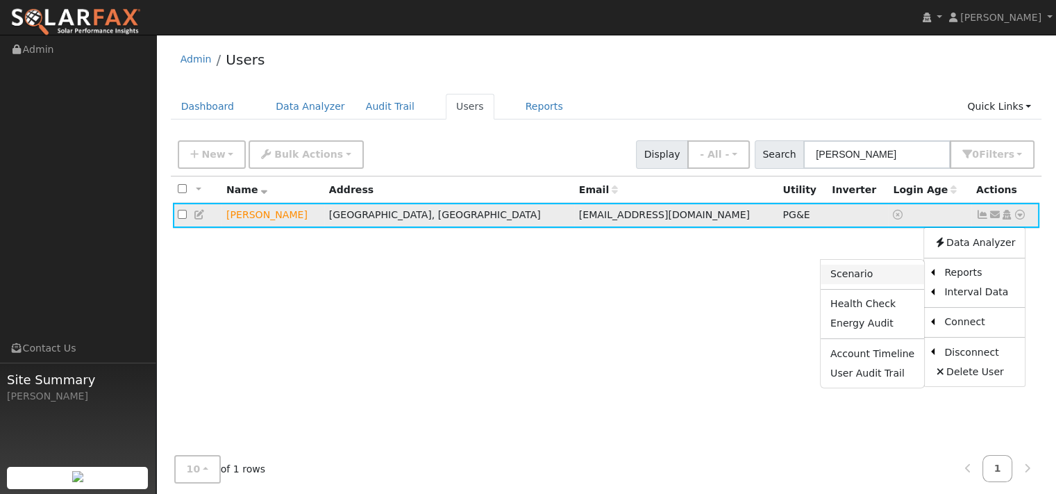
click at [820, 284] on link "Scenario" at bounding box center [871, 273] width 103 height 19
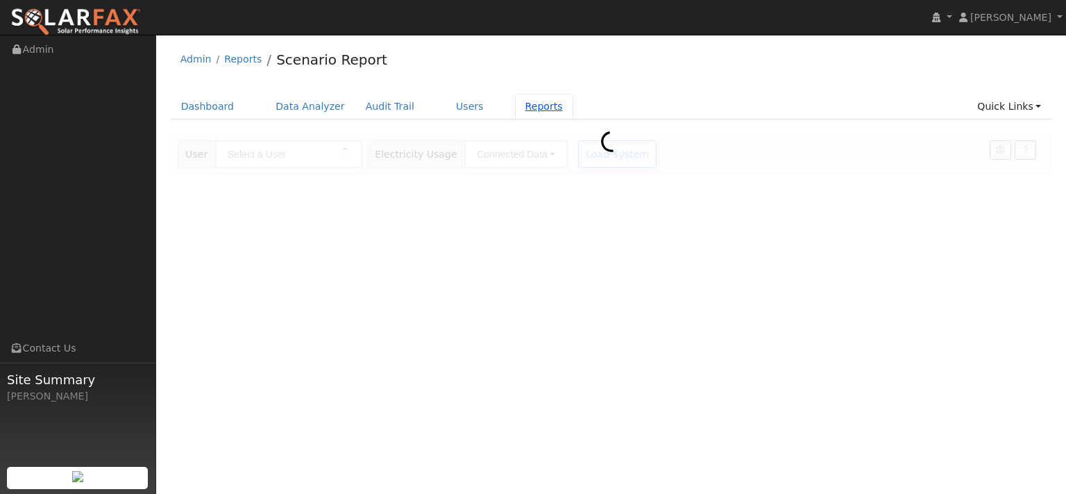
type input "[PERSON_NAME]"
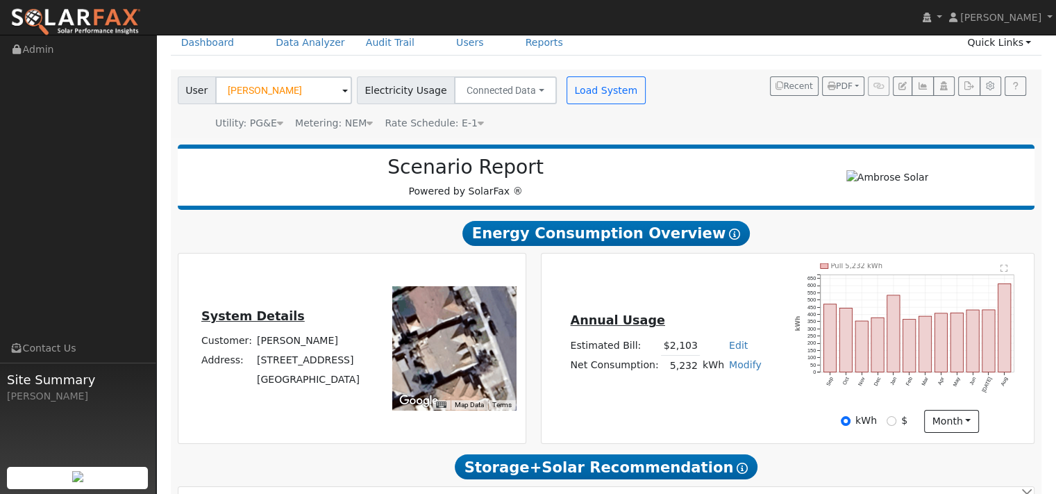
scroll to position [139, 0]
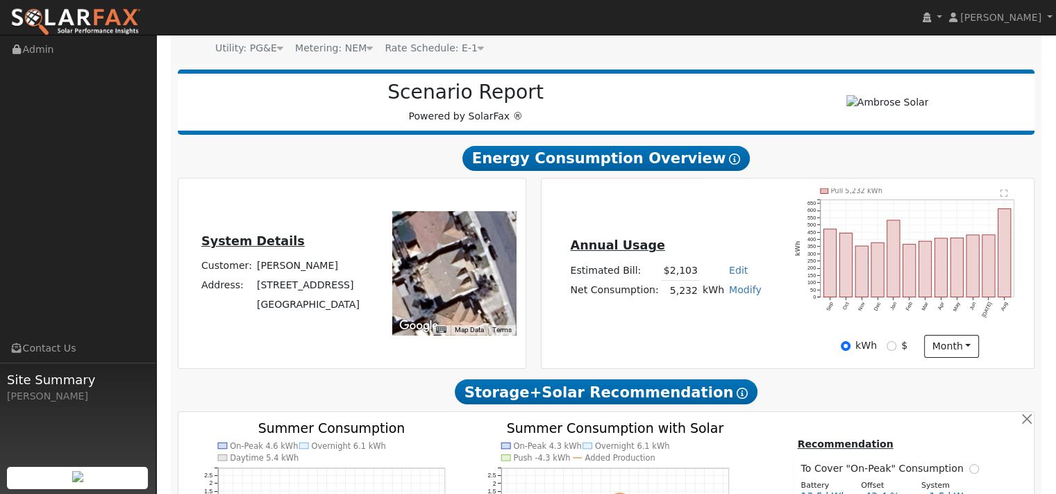
type input "10674"
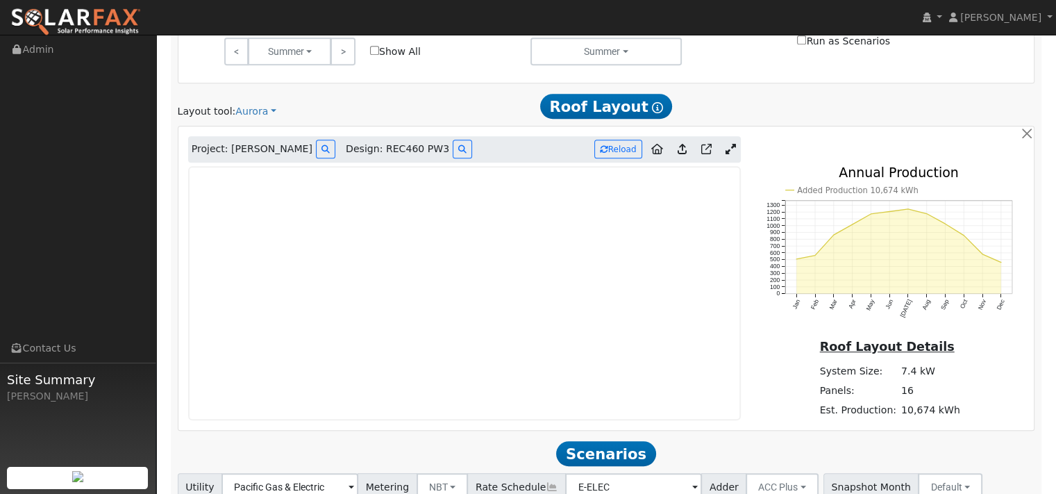
scroll to position [694, 0]
click at [677, 153] on icon at bounding box center [681, 148] width 9 height 10
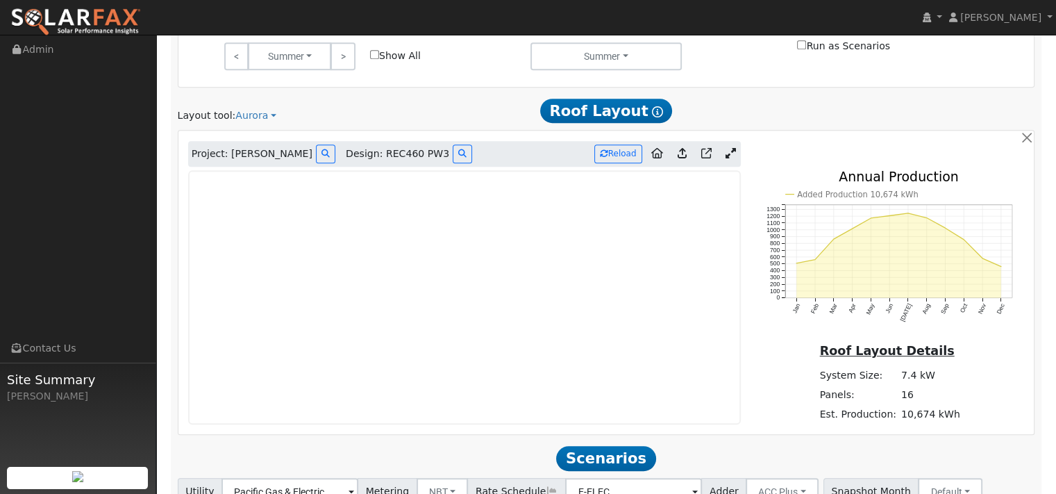
click at [677, 158] on icon at bounding box center [681, 153] width 9 height 10
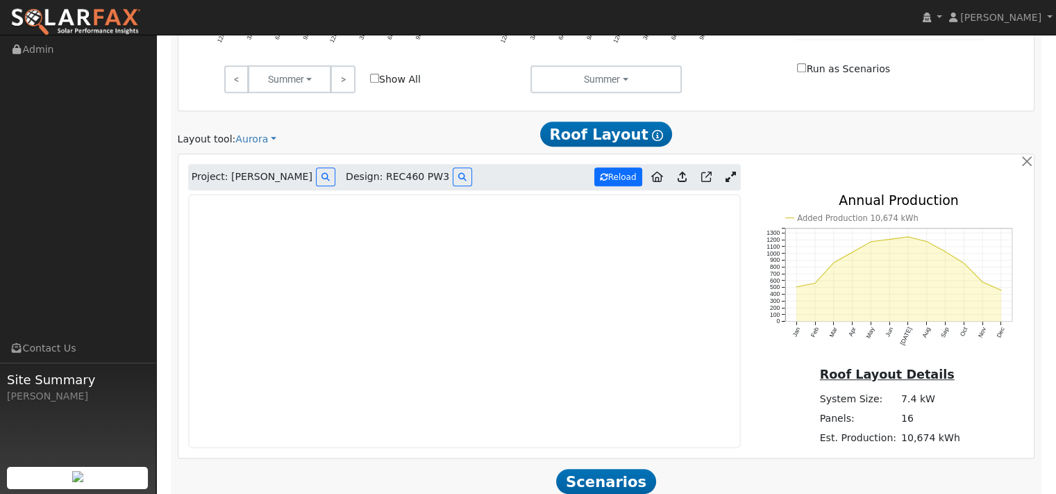
scroll to position [694, 0]
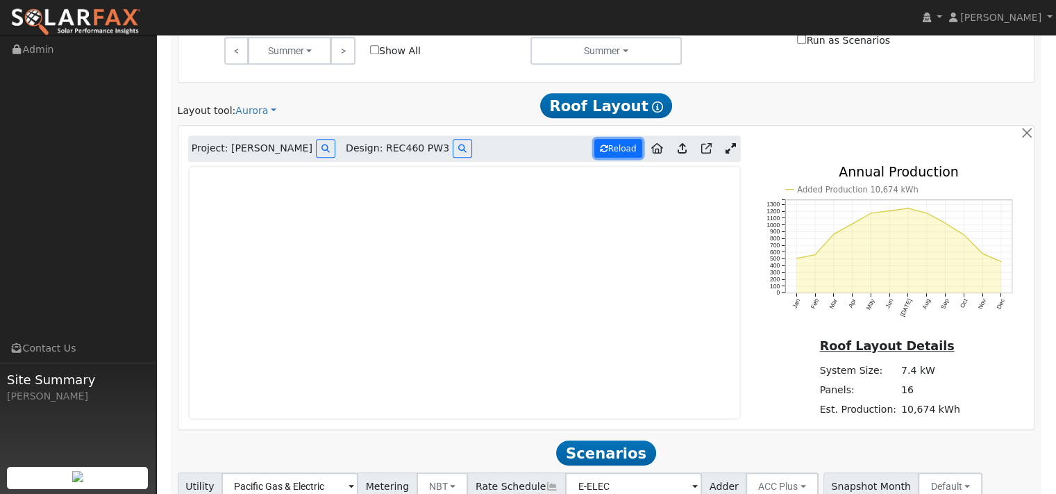
click at [614, 158] on button "Reload" at bounding box center [618, 148] width 48 height 19
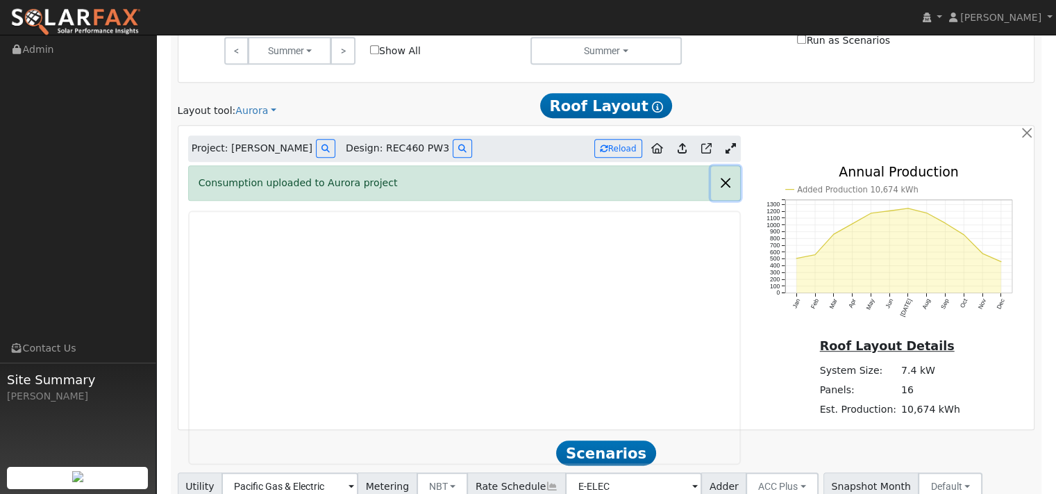
click at [723, 200] on button "button" at bounding box center [725, 183] width 29 height 34
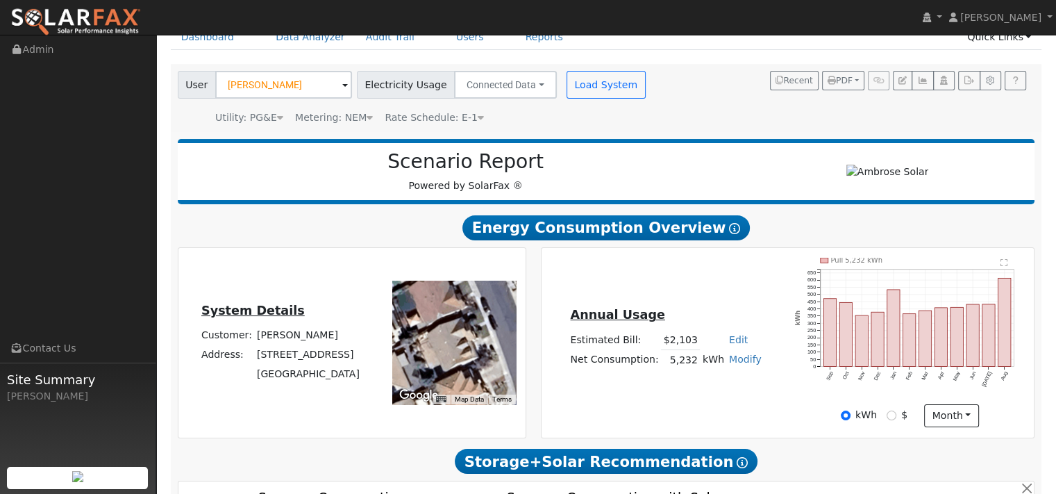
scroll to position [0, 0]
